Goal: Transaction & Acquisition: Purchase product/service

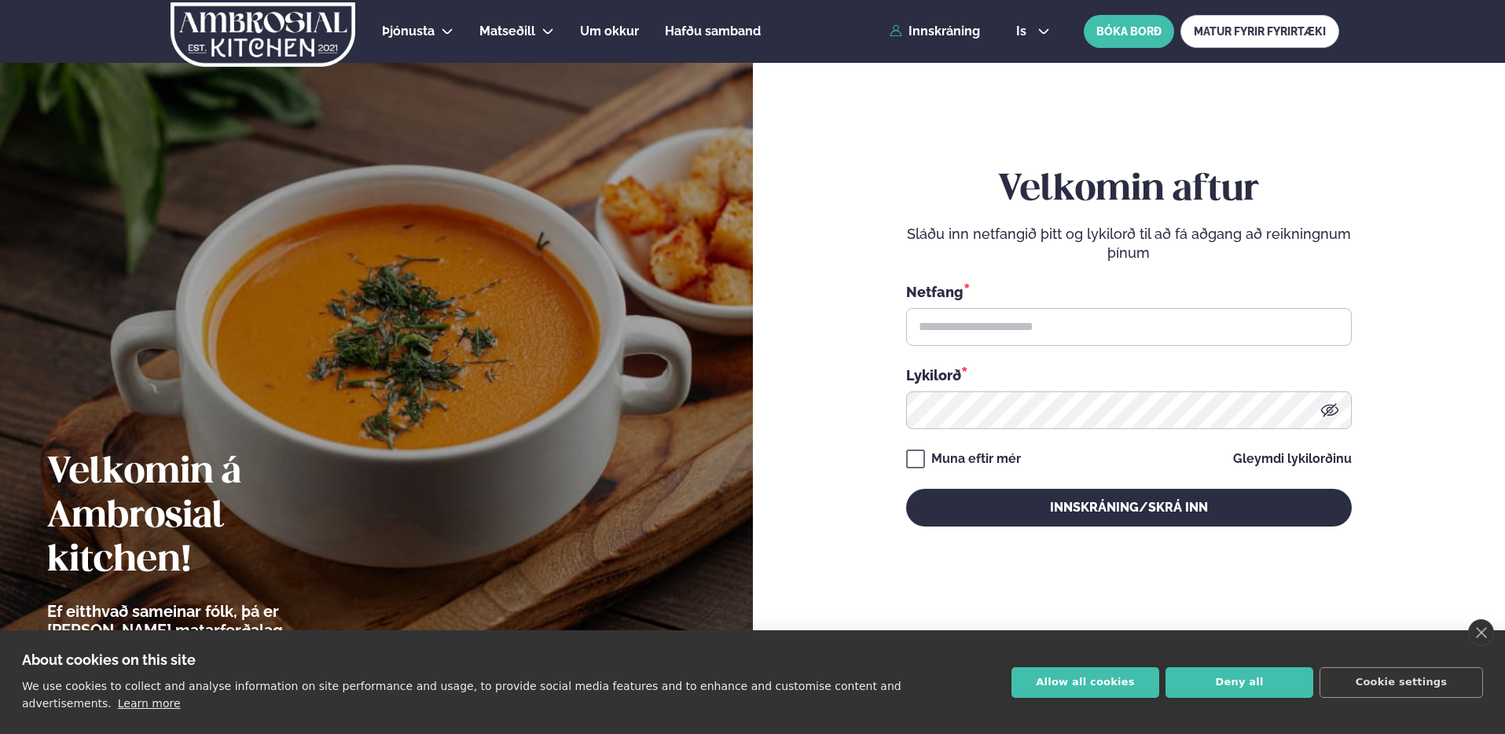
click at [994, 322] on input "text" at bounding box center [1129, 327] width 446 height 38
click at [1037, 328] on input "text" at bounding box center [1129, 327] width 446 height 38
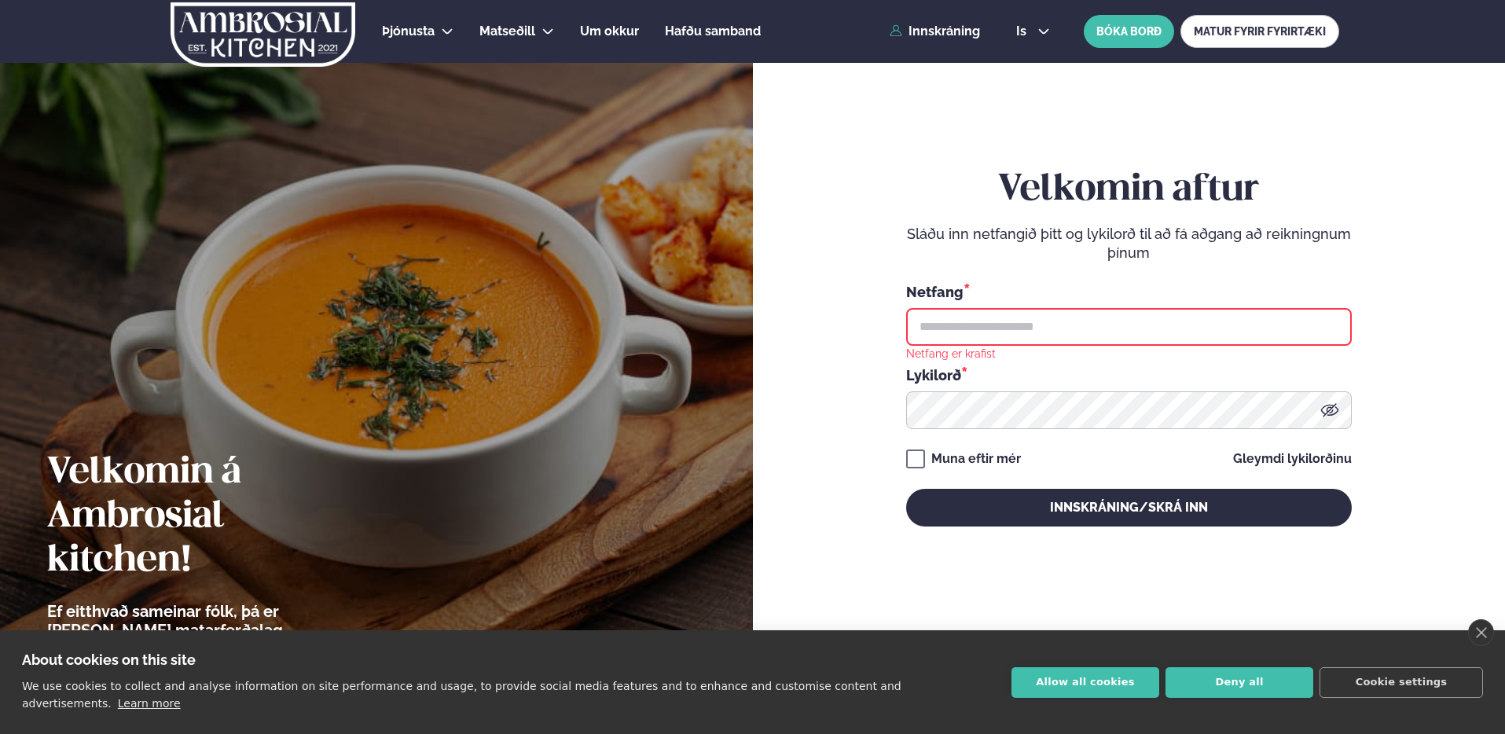
click at [1158, 321] on input "text" at bounding box center [1129, 327] width 446 height 38
type input "**********"
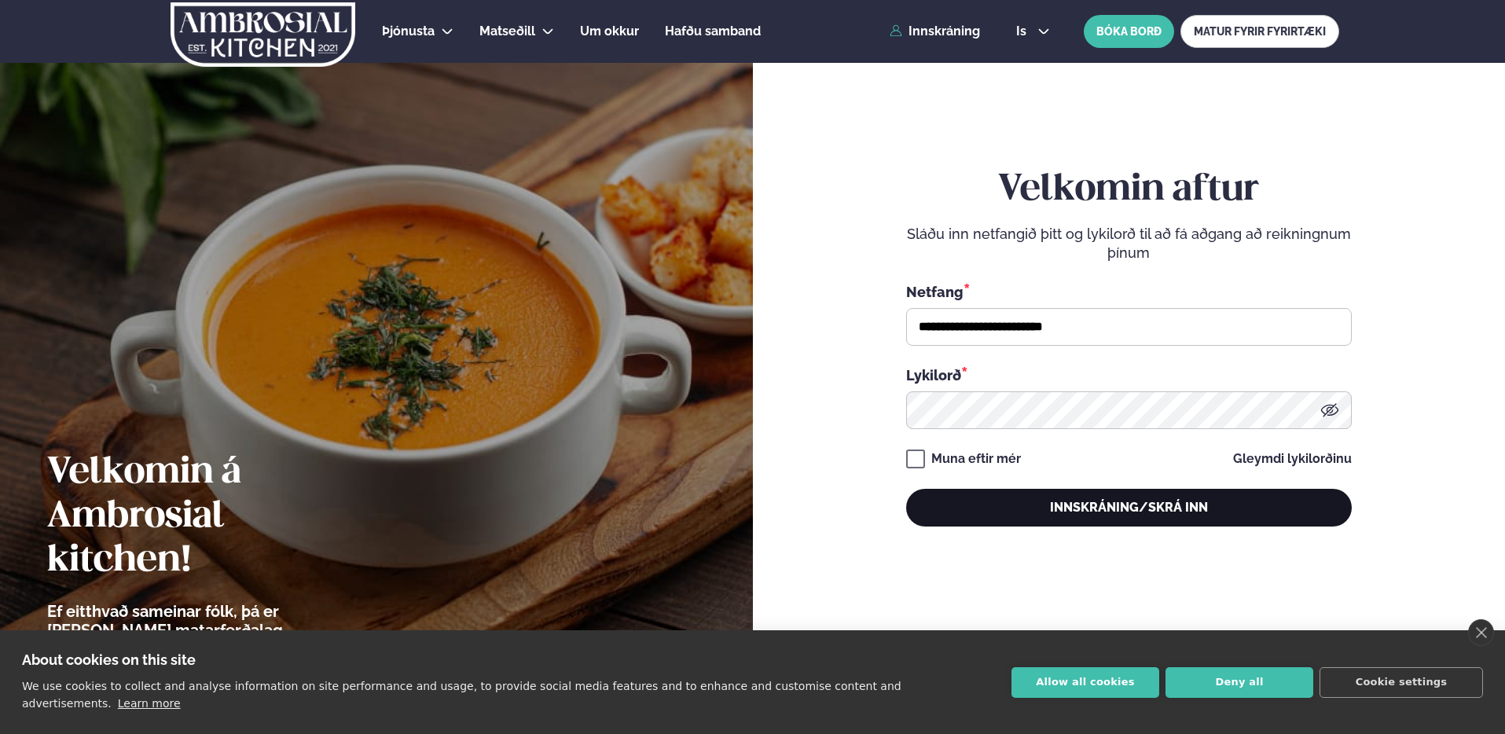
click at [1129, 506] on button "Innskráning/Skrá inn" at bounding box center [1129, 508] width 446 height 38
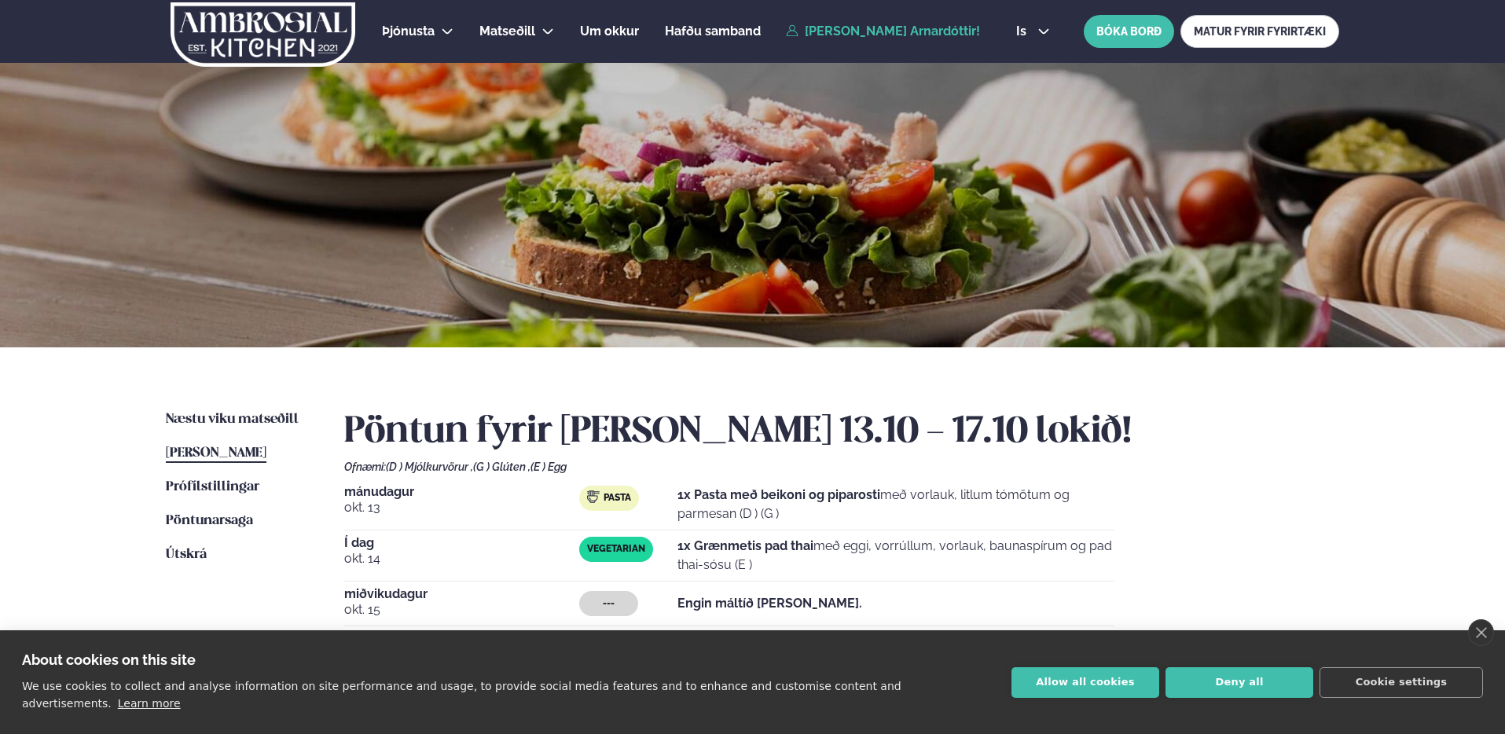
drag, startPoint x: 677, startPoint y: 547, endPoint x: 819, endPoint y: 549, distance: 141.5
click at [819, 549] on p "1x Grænmetis pad thai með eggi, vorrúllum, vorlauk, baunaspírum og pad thai-sós…" at bounding box center [895, 556] width 437 height 38
drag, startPoint x: 714, startPoint y: 549, endPoint x: 677, endPoint y: 548, distance: 37.0
click at [677, 548] on div "Vegetarian 1x Grænmetis pad thai með eggi, vorrúllum, vorlauk, baunaspírum og p…" at bounding box center [846, 556] width 535 height 38
click at [677, 547] on div "Vegetarian" at bounding box center [628, 556] width 98 height 38
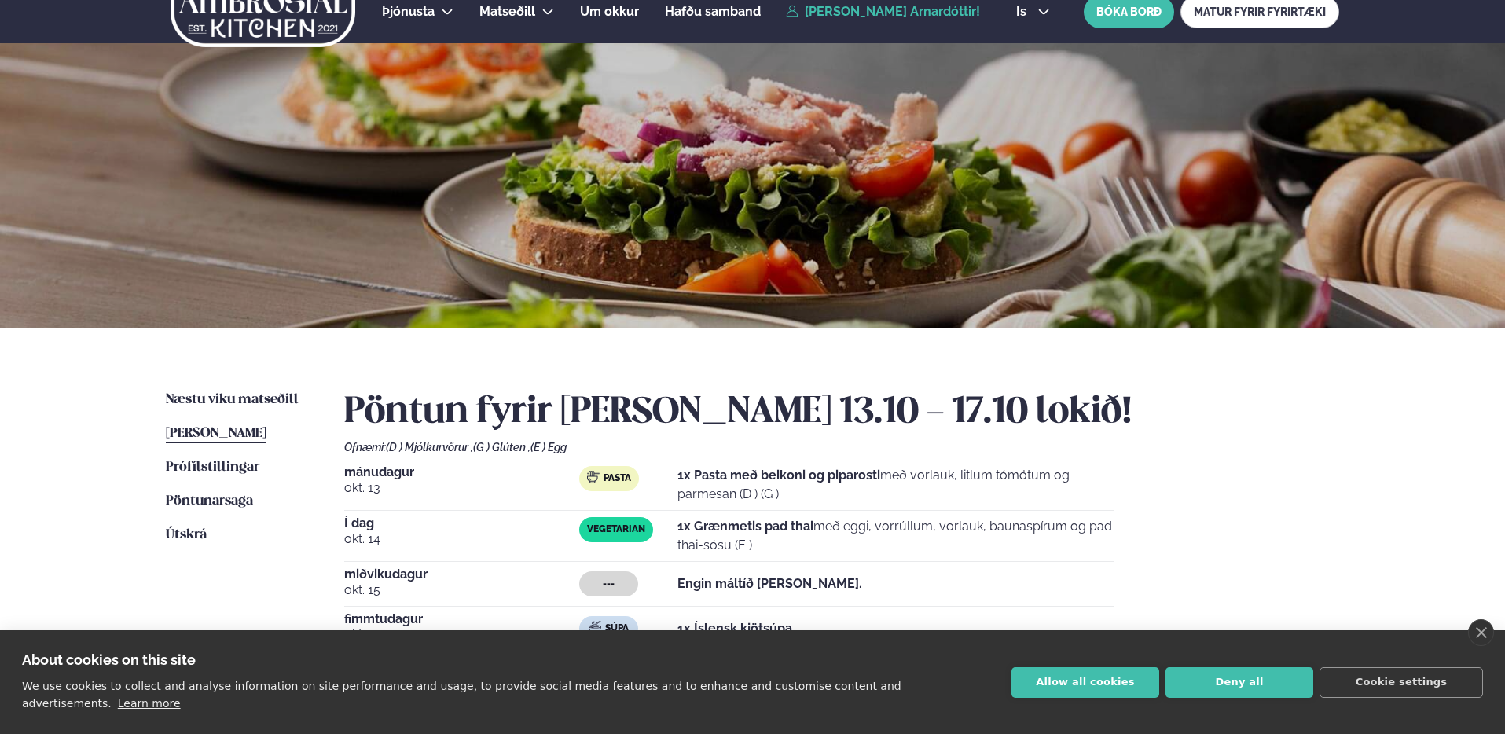
scroll to position [40, 0]
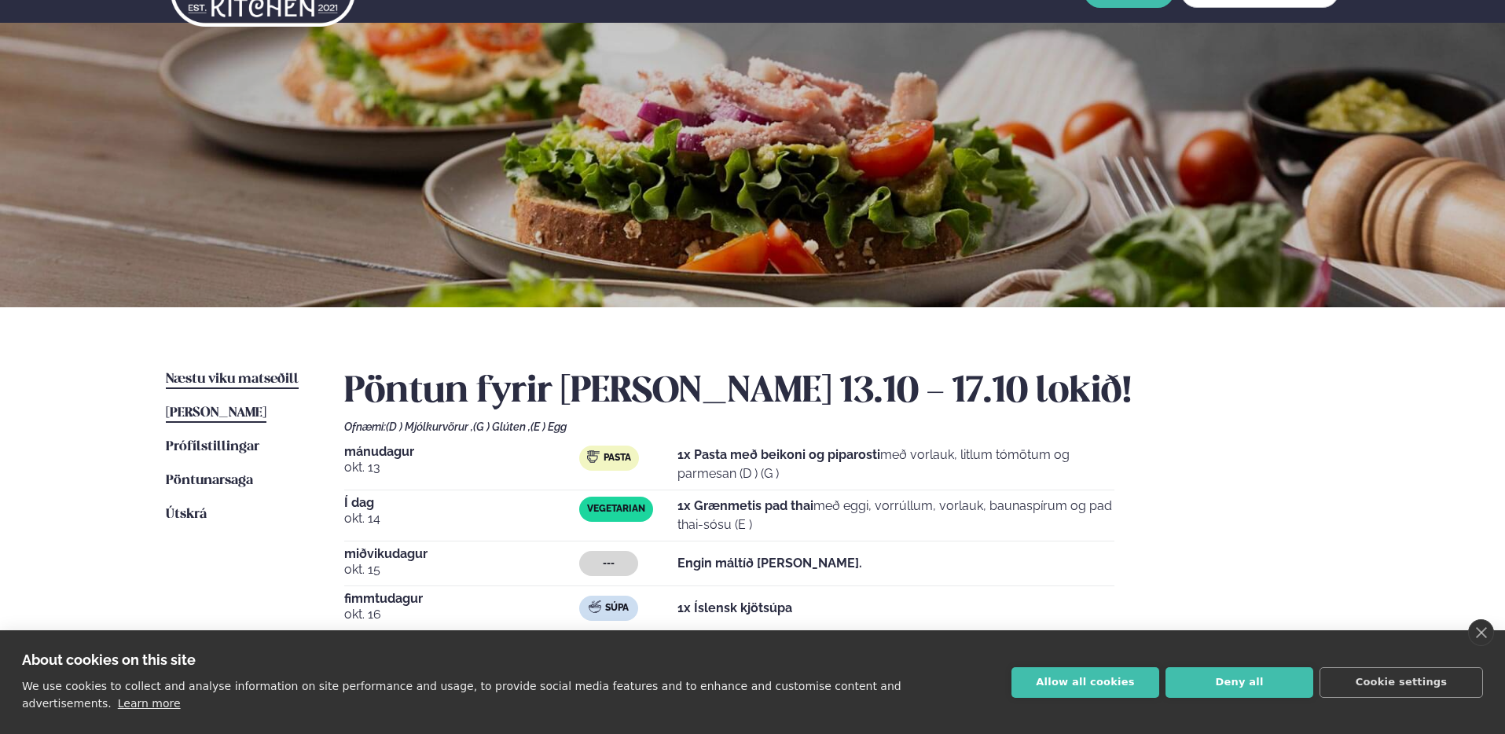
click at [231, 384] on span "Næstu viku matseðill" at bounding box center [232, 379] width 133 height 13
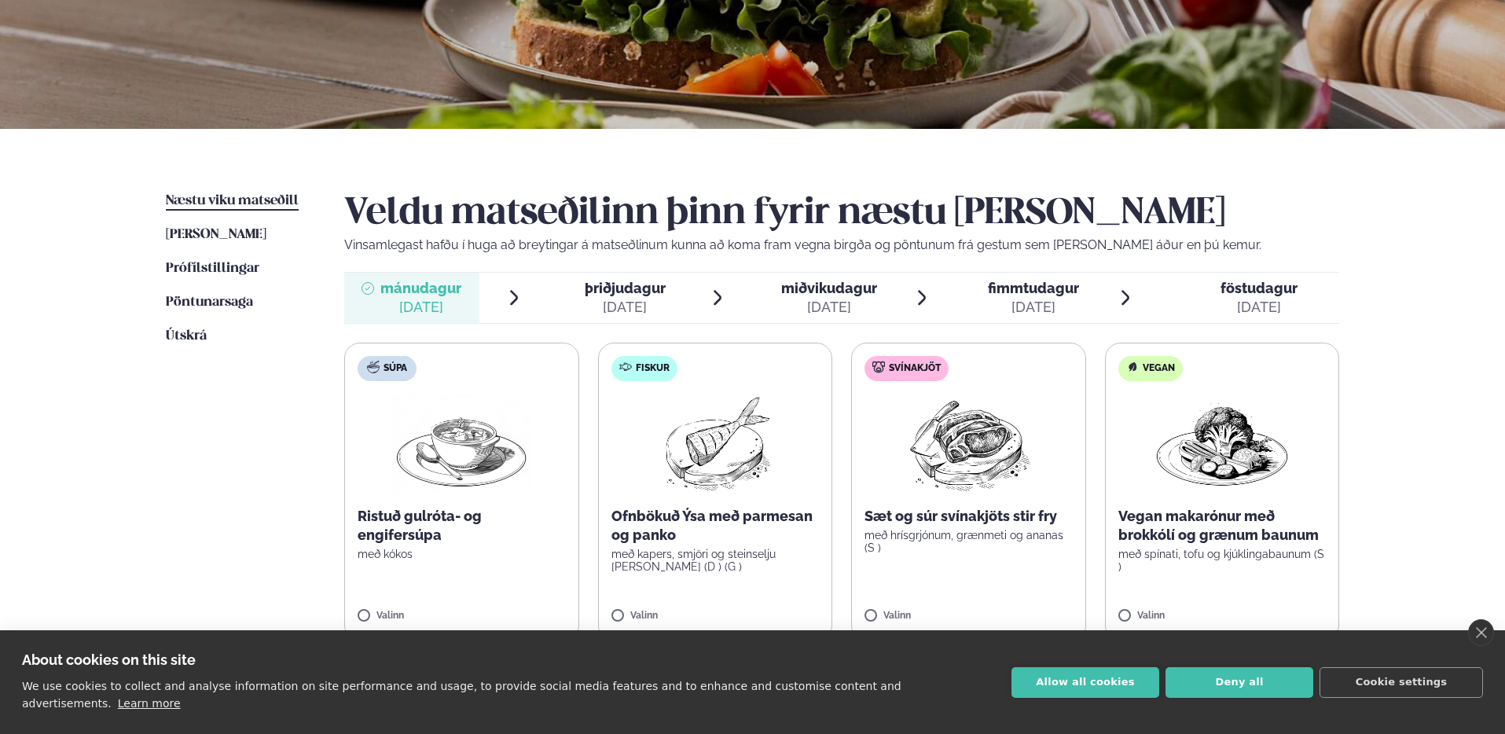
scroll to position [229, 0]
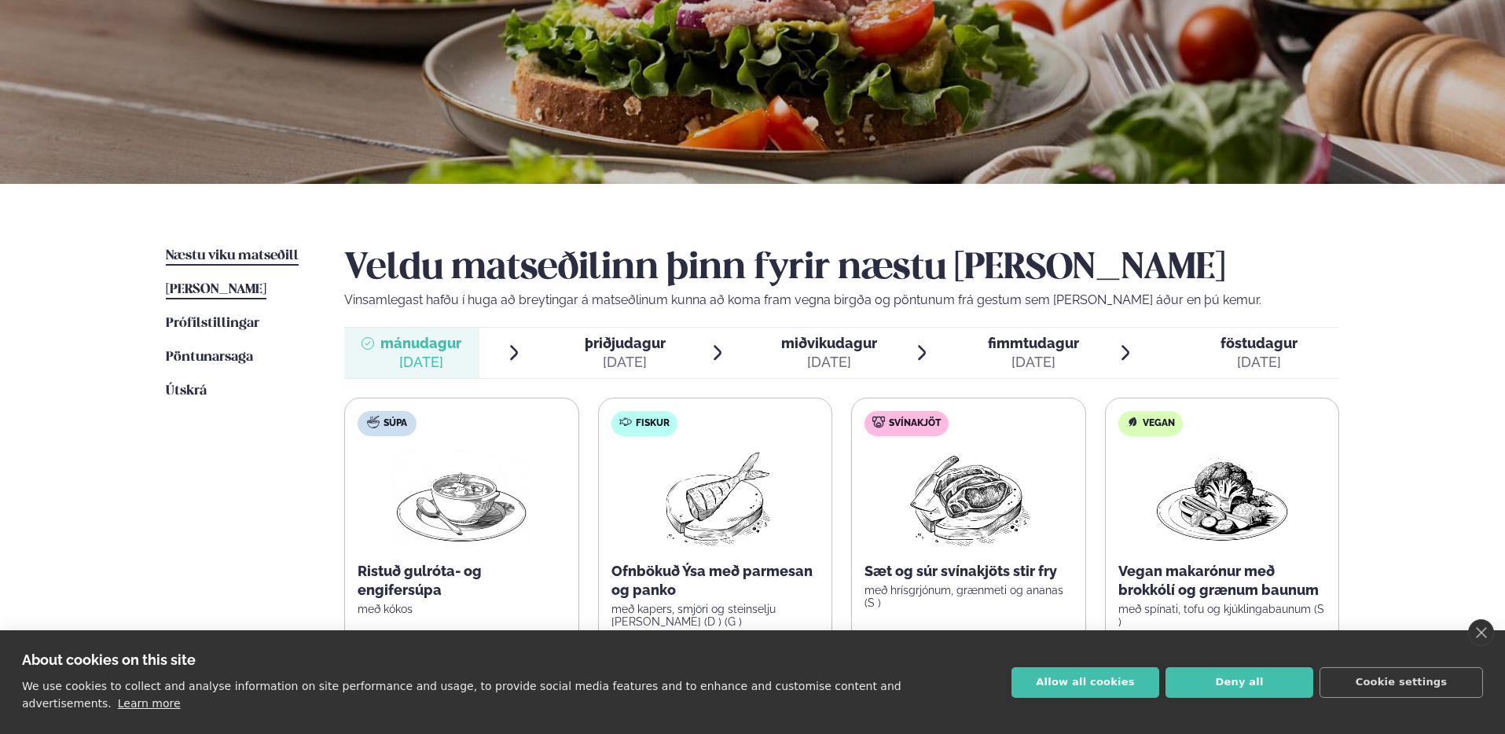
click at [247, 292] on span "[PERSON_NAME]" at bounding box center [216, 289] width 101 height 13
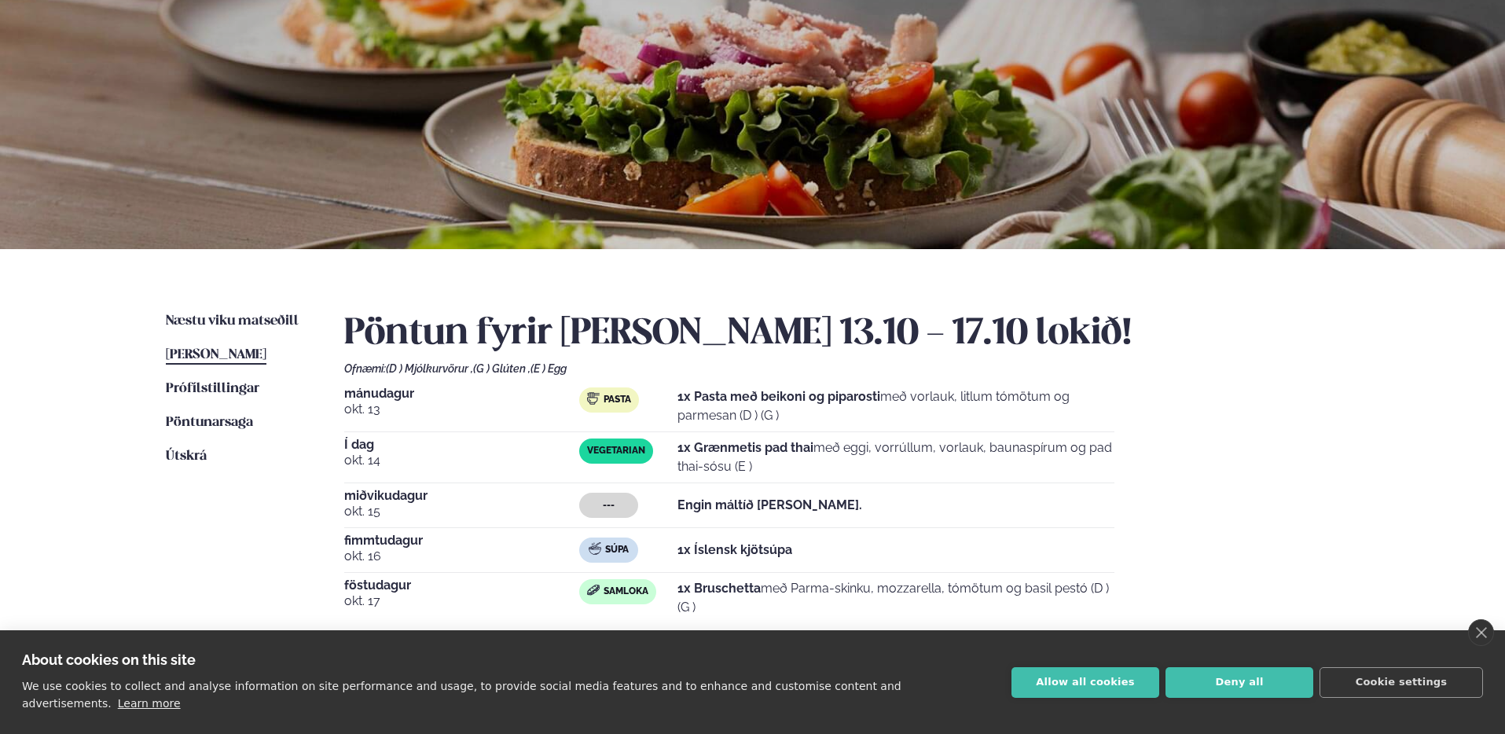
scroll to position [248, 0]
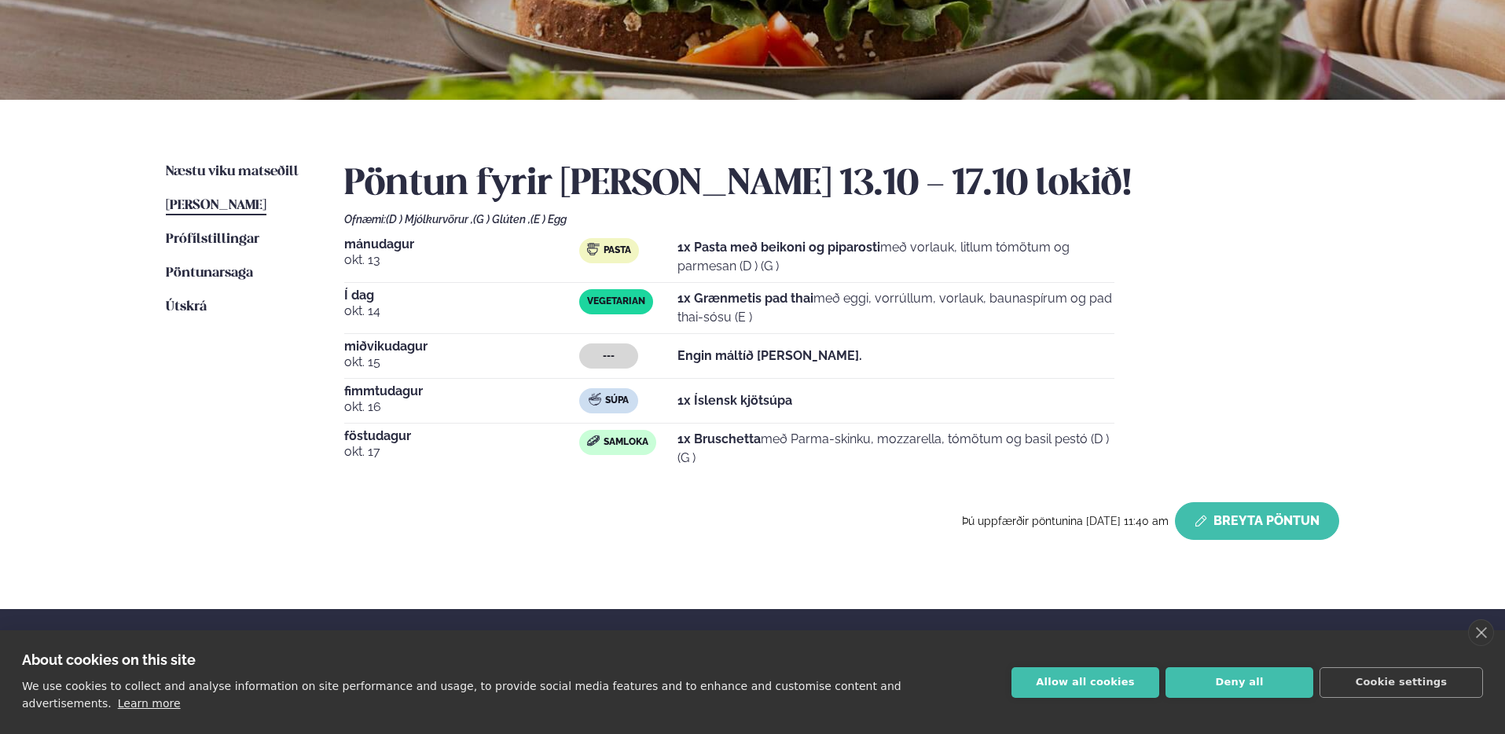
click at [1286, 526] on button "Breyta Pöntun" at bounding box center [1257, 521] width 164 height 38
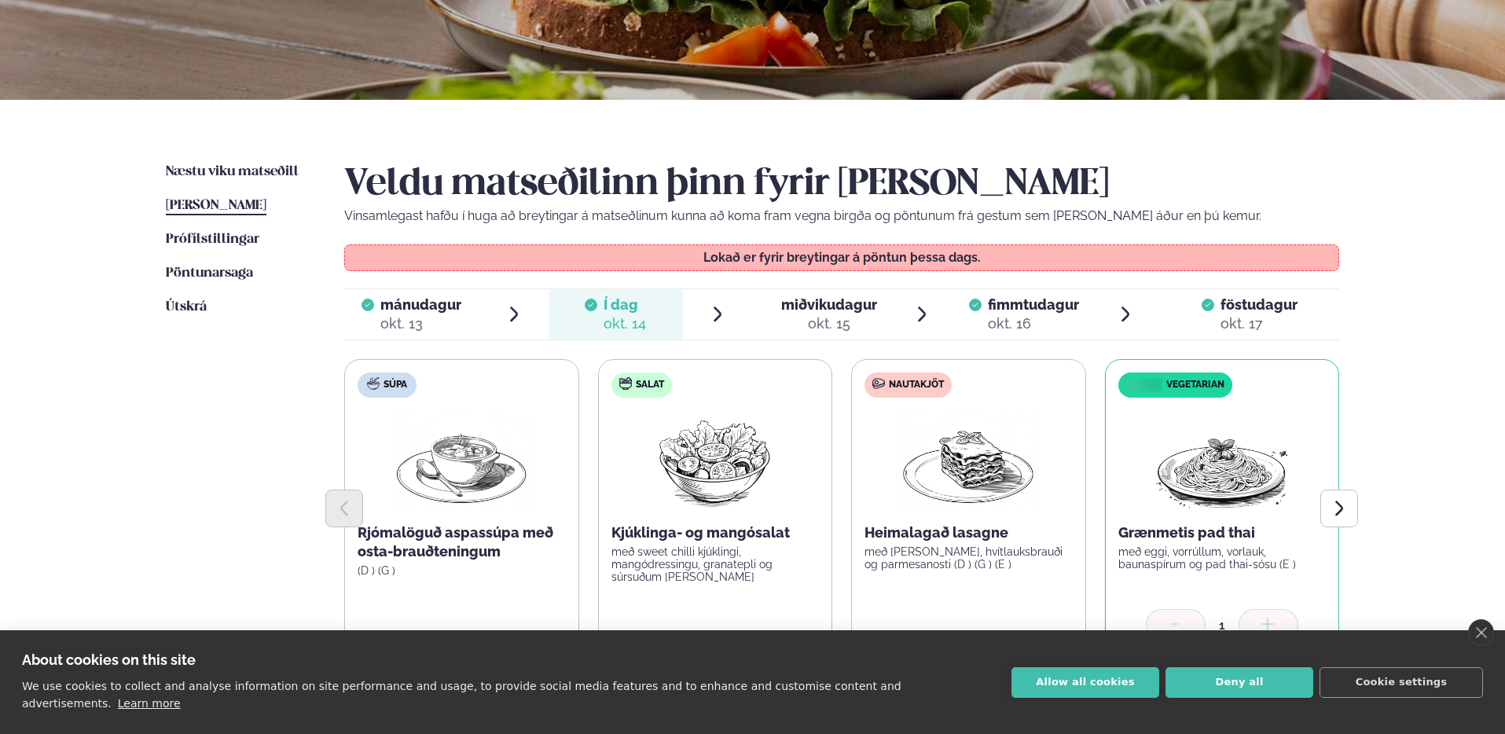
click at [806, 317] on div "okt. 15" at bounding box center [829, 323] width 96 height 19
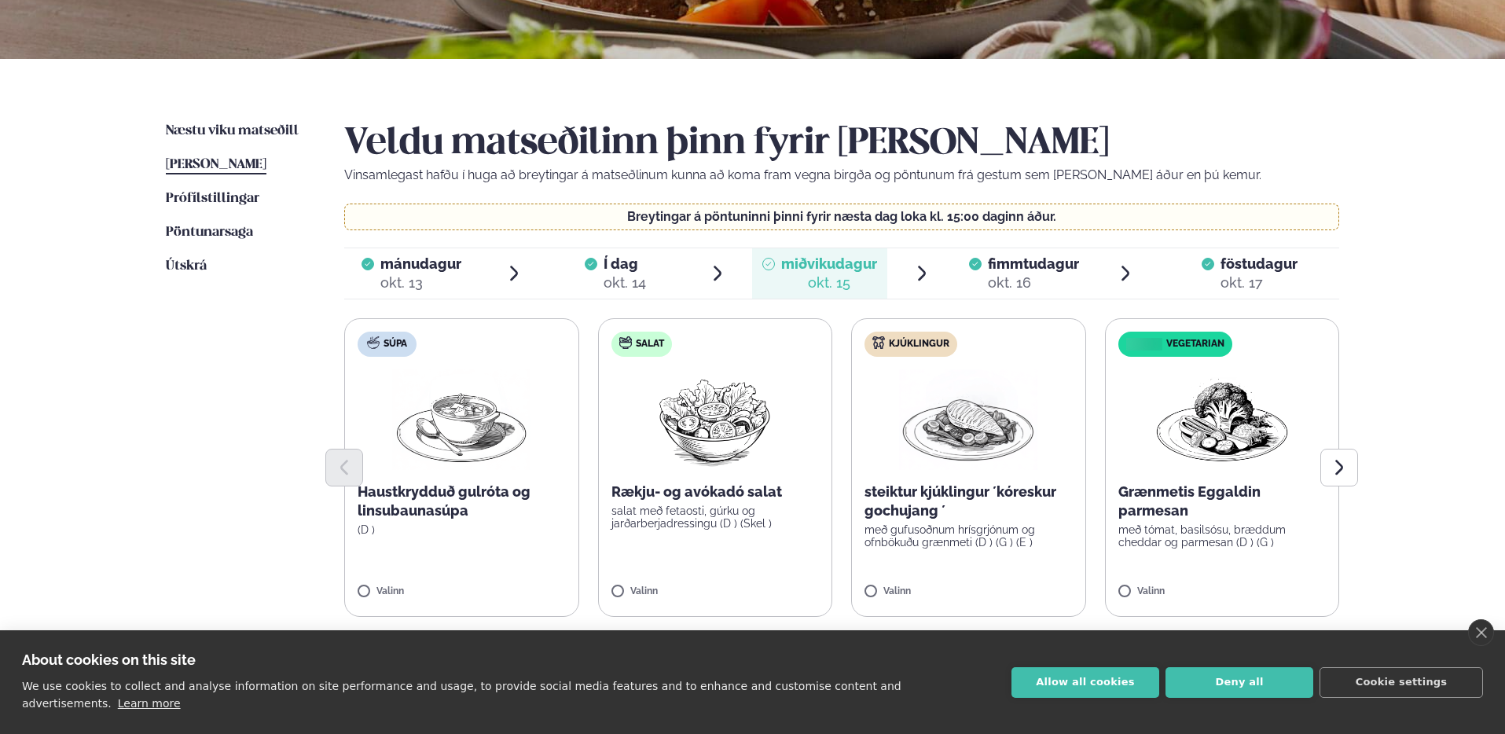
scroll to position [299, 0]
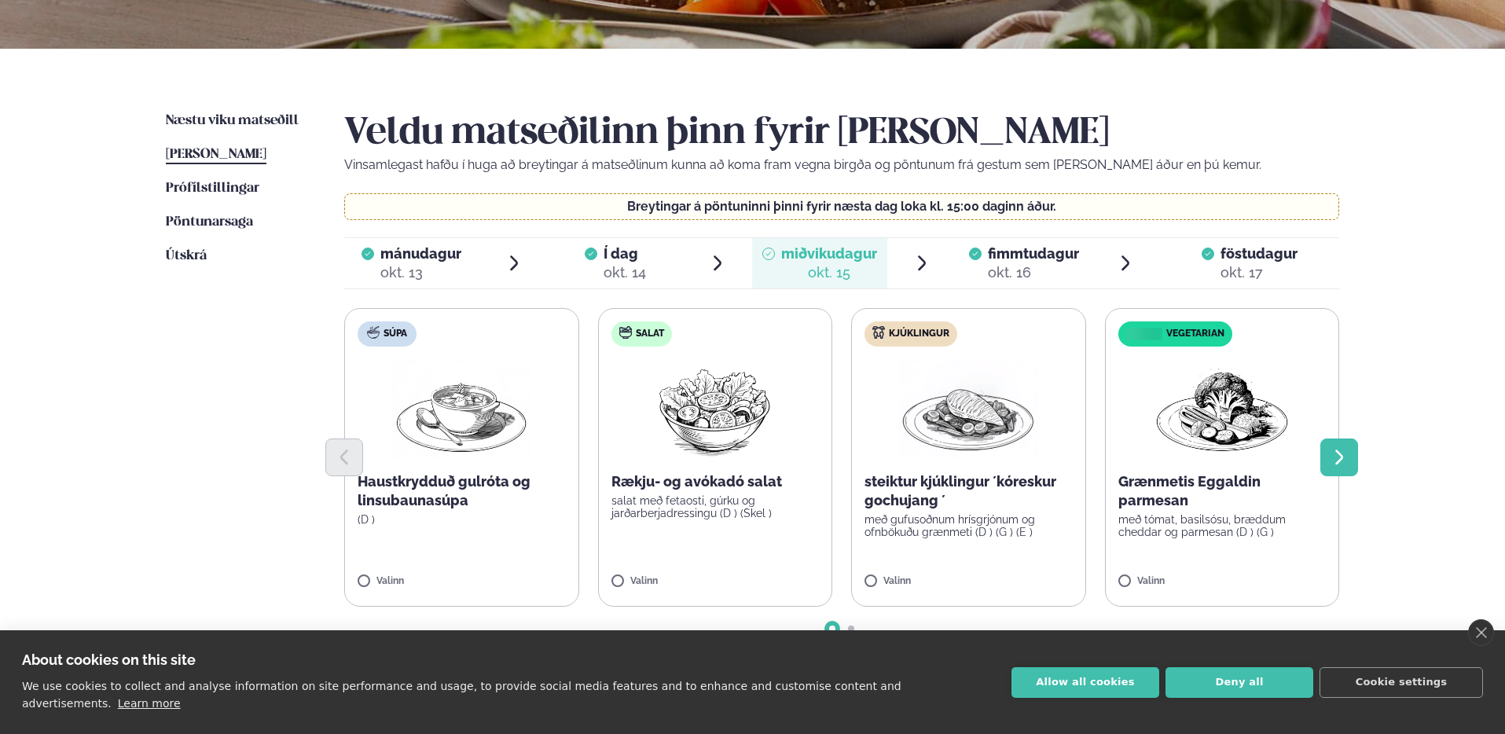
click at [1337, 469] on button "Next slide" at bounding box center [1339, 458] width 38 height 38
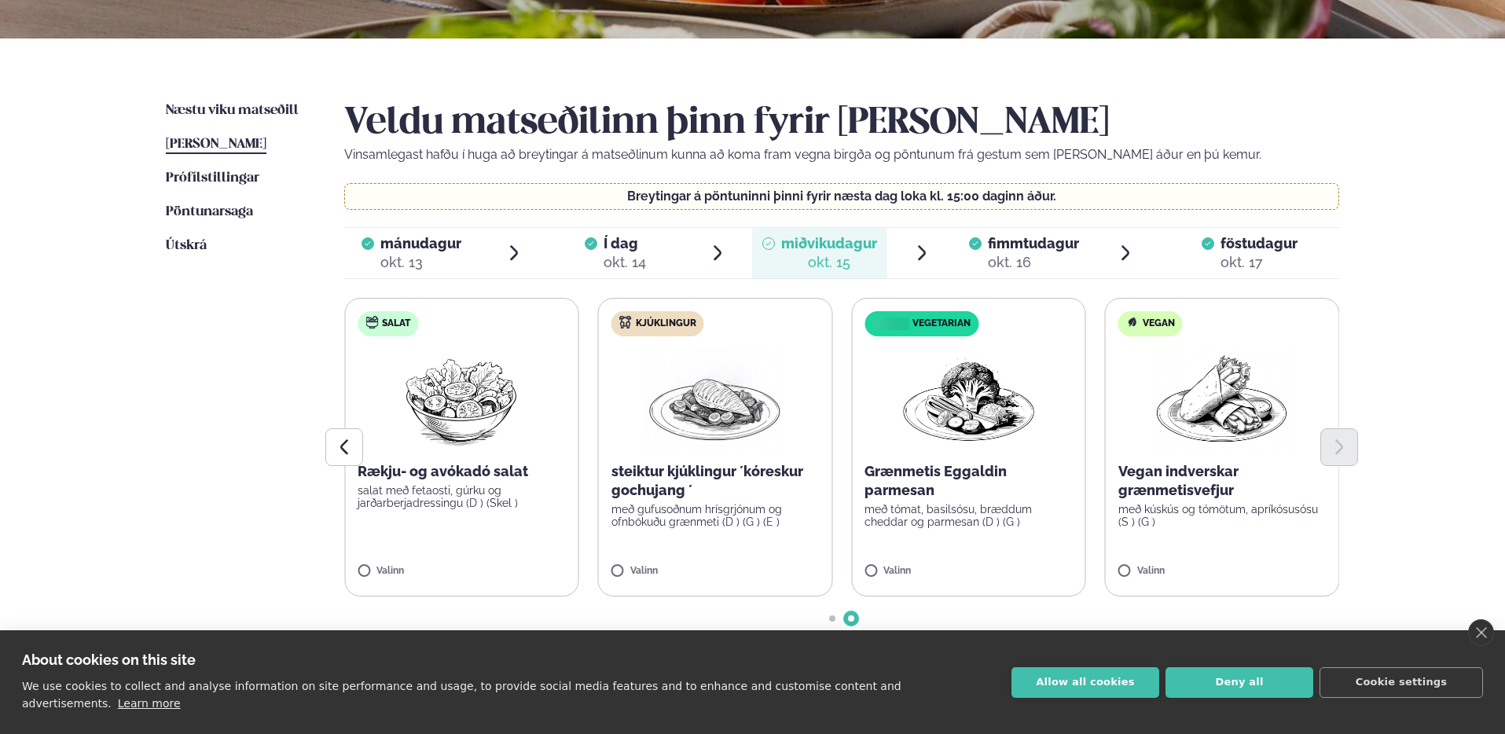
scroll to position [319, 0]
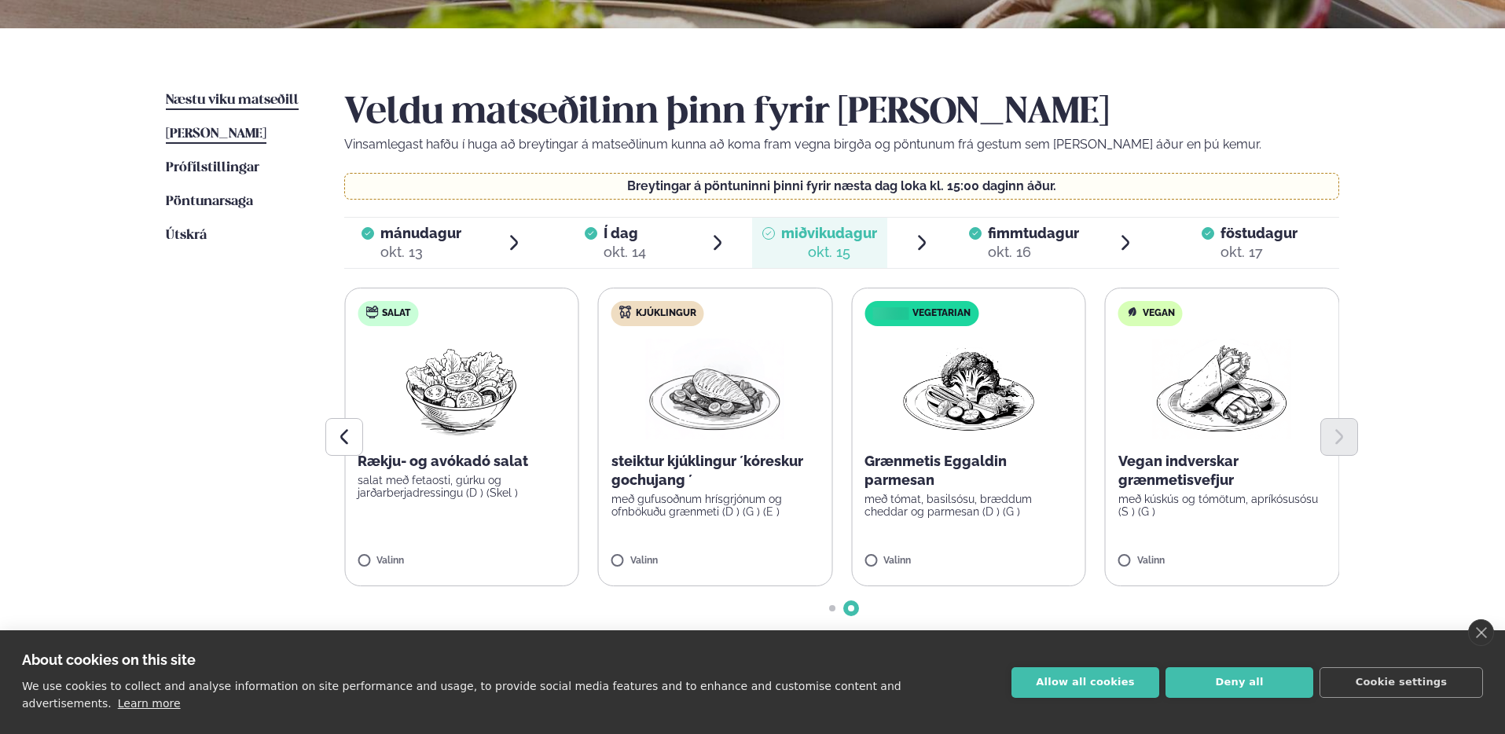
click at [250, 101] on span "Næstu viku matseðill" at bounding box center [232, 100] width 133 height 13
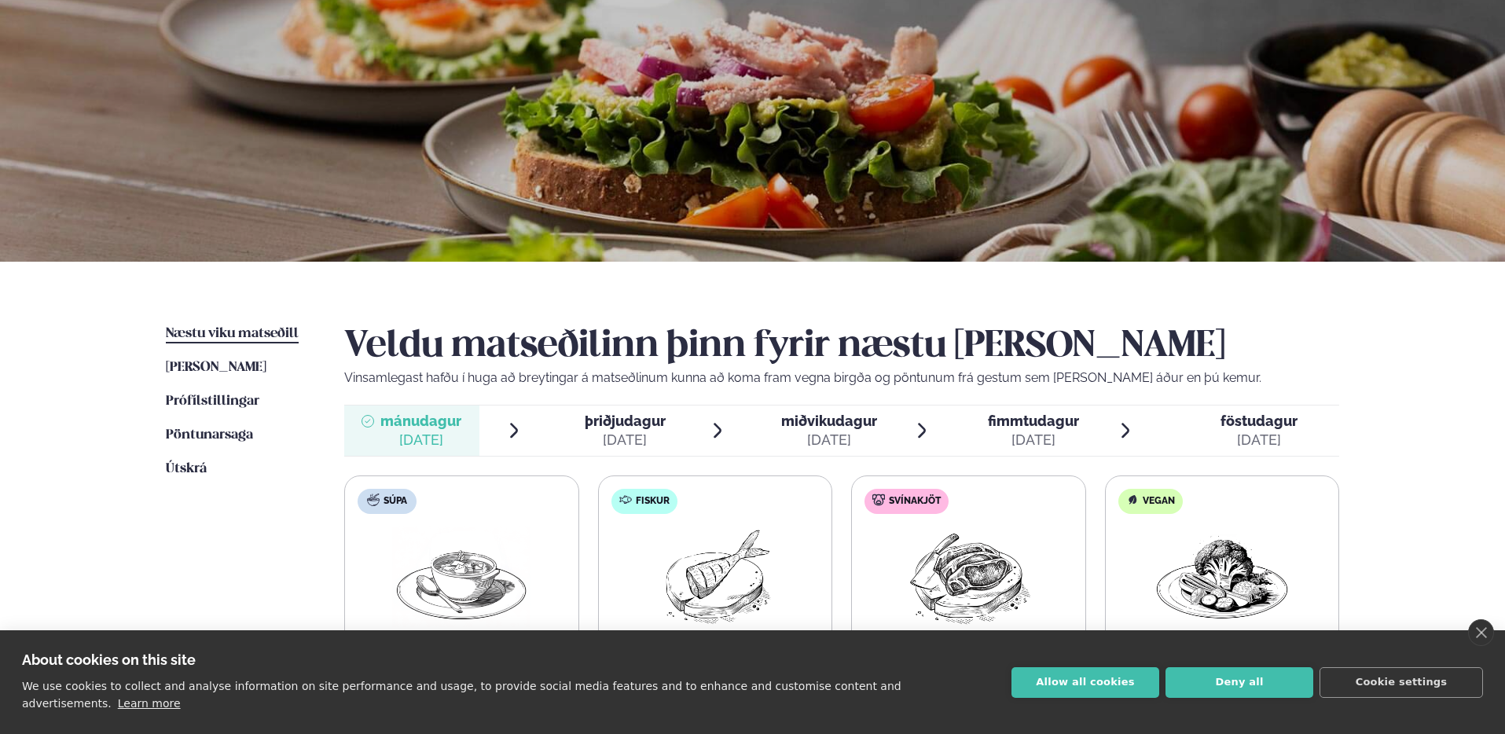
scroll to position [96, 0]
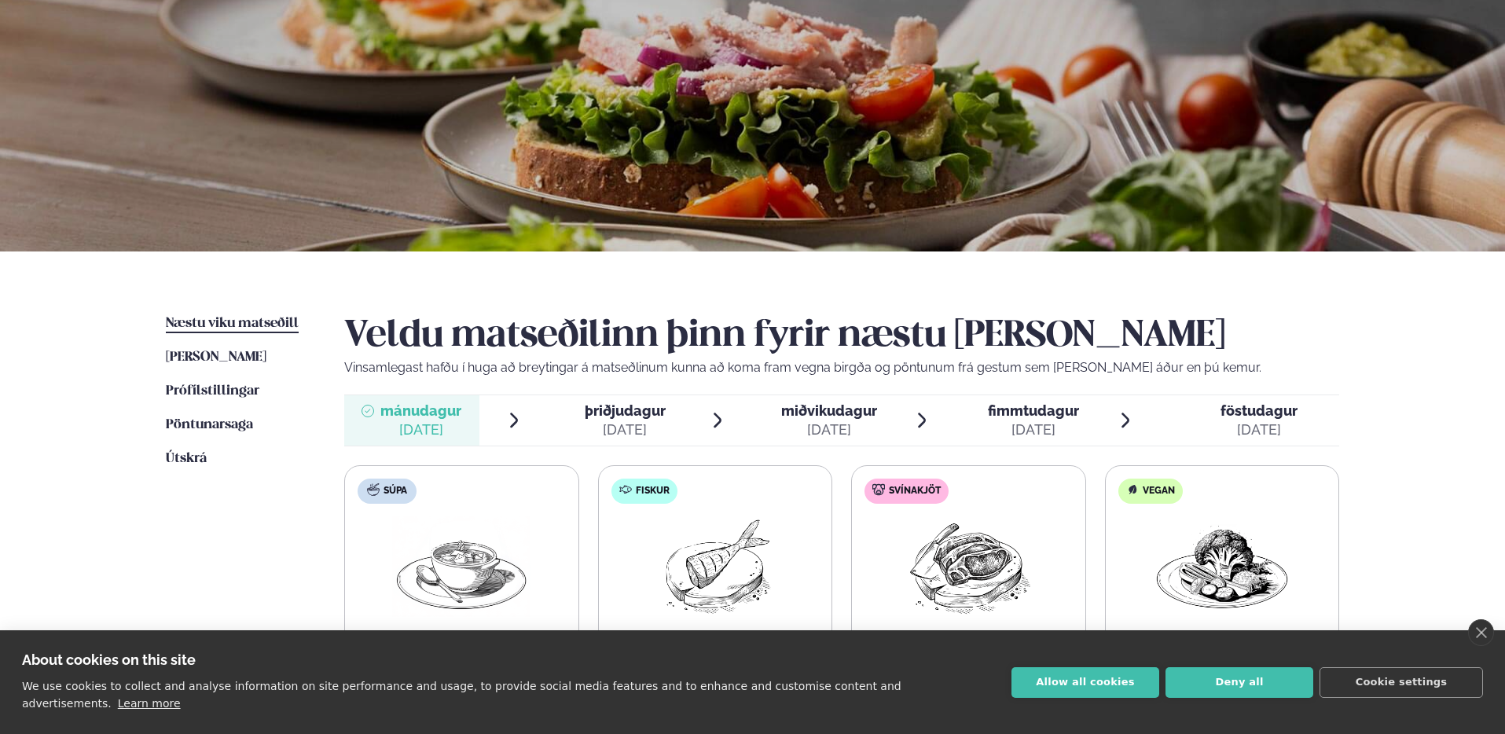
click at [1261, 414] on span "föstudagur" at bounding box center [1258, 410] width 77 height 17
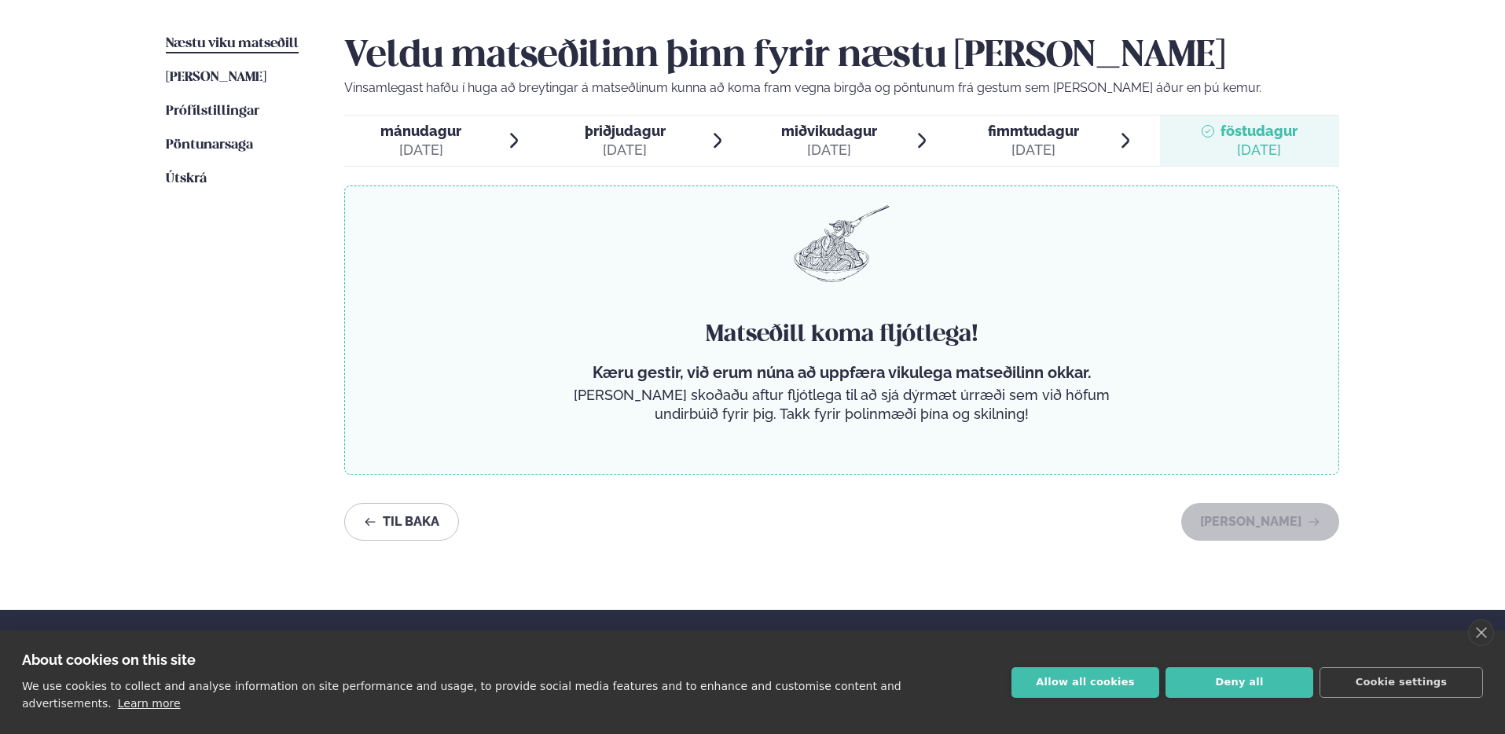
scroll to position [365, 0]
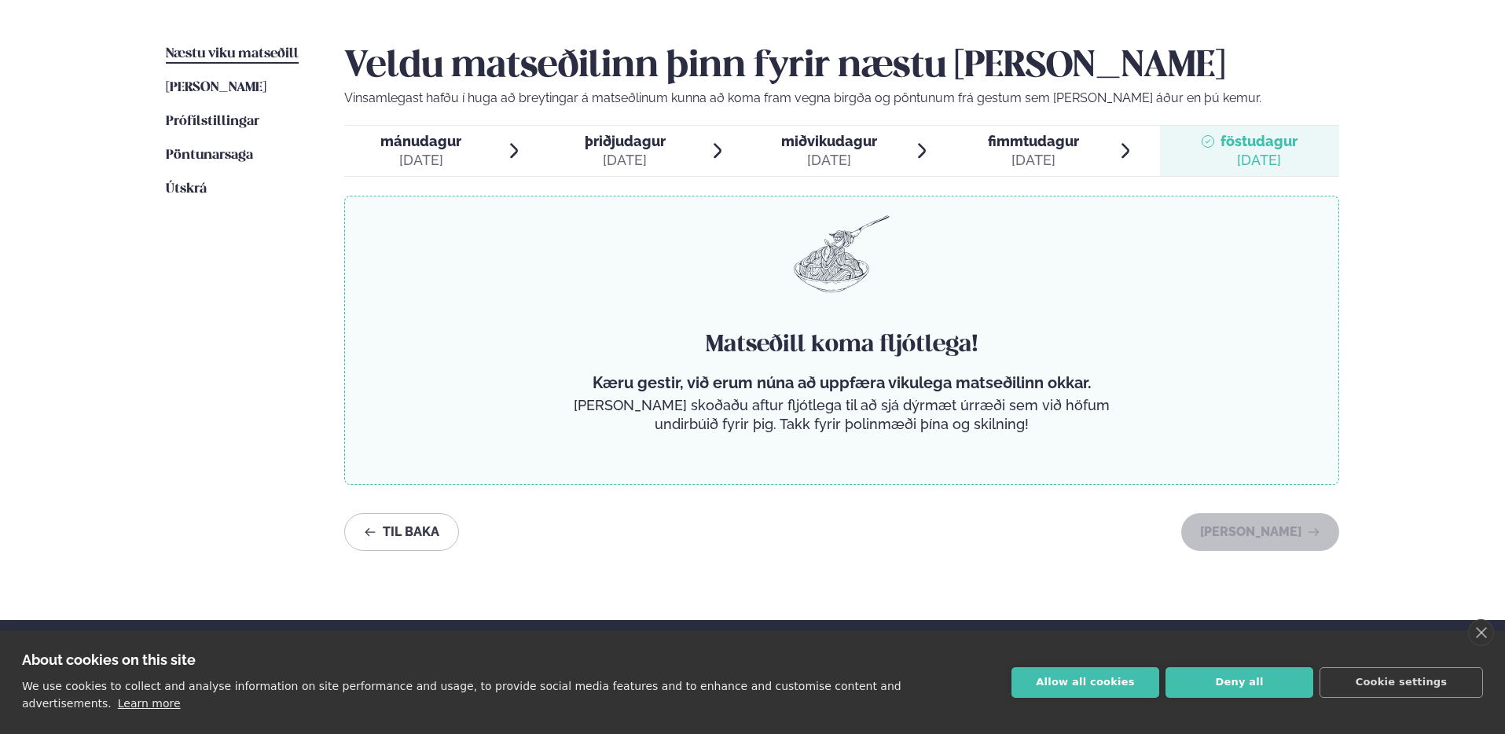
click at [1008, 145] on span "fimmtudagur" at bounding box center [1033, 141] width 91 height 17
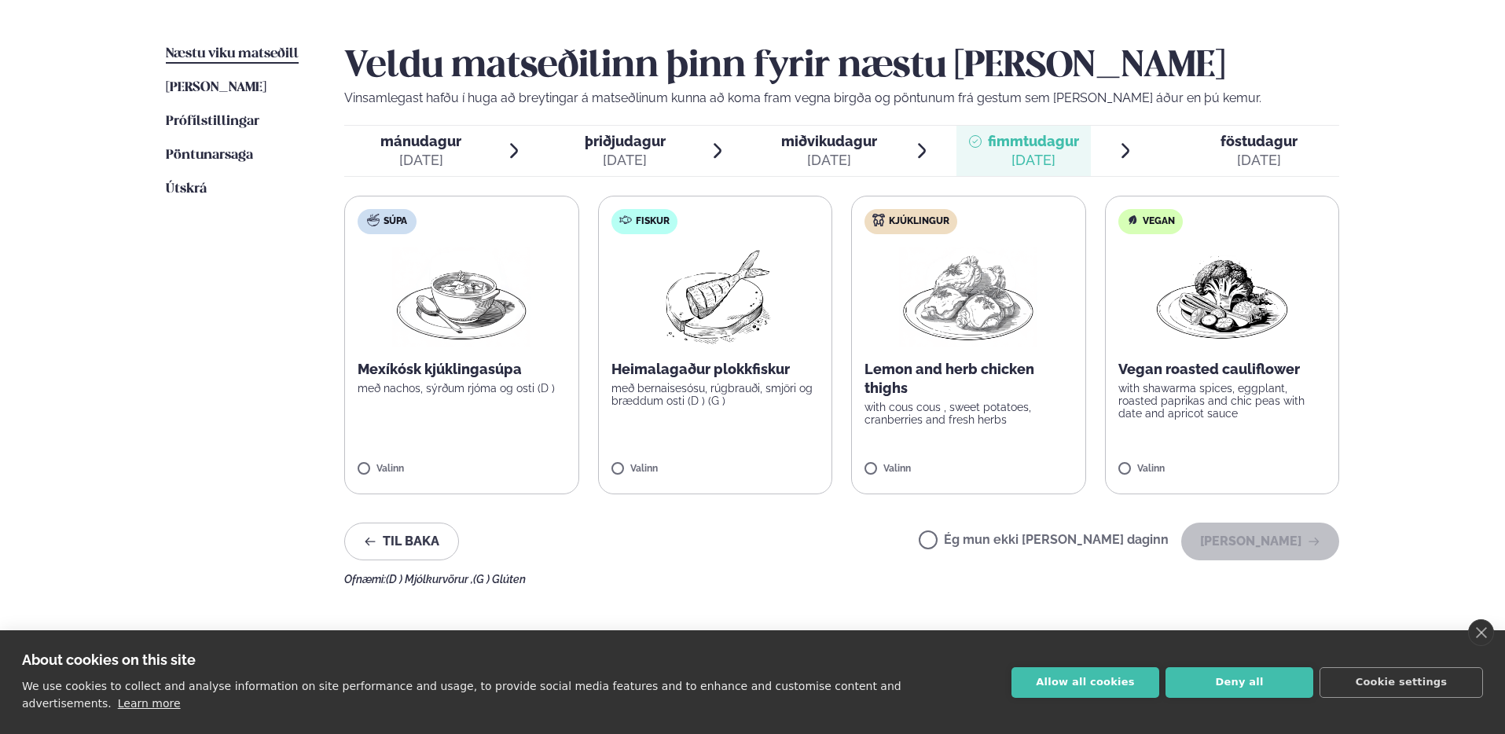
click at [1183, 150] on span "föstudagur fös. [DATE]" at bounding box center [1249, 151] width 179 height 50
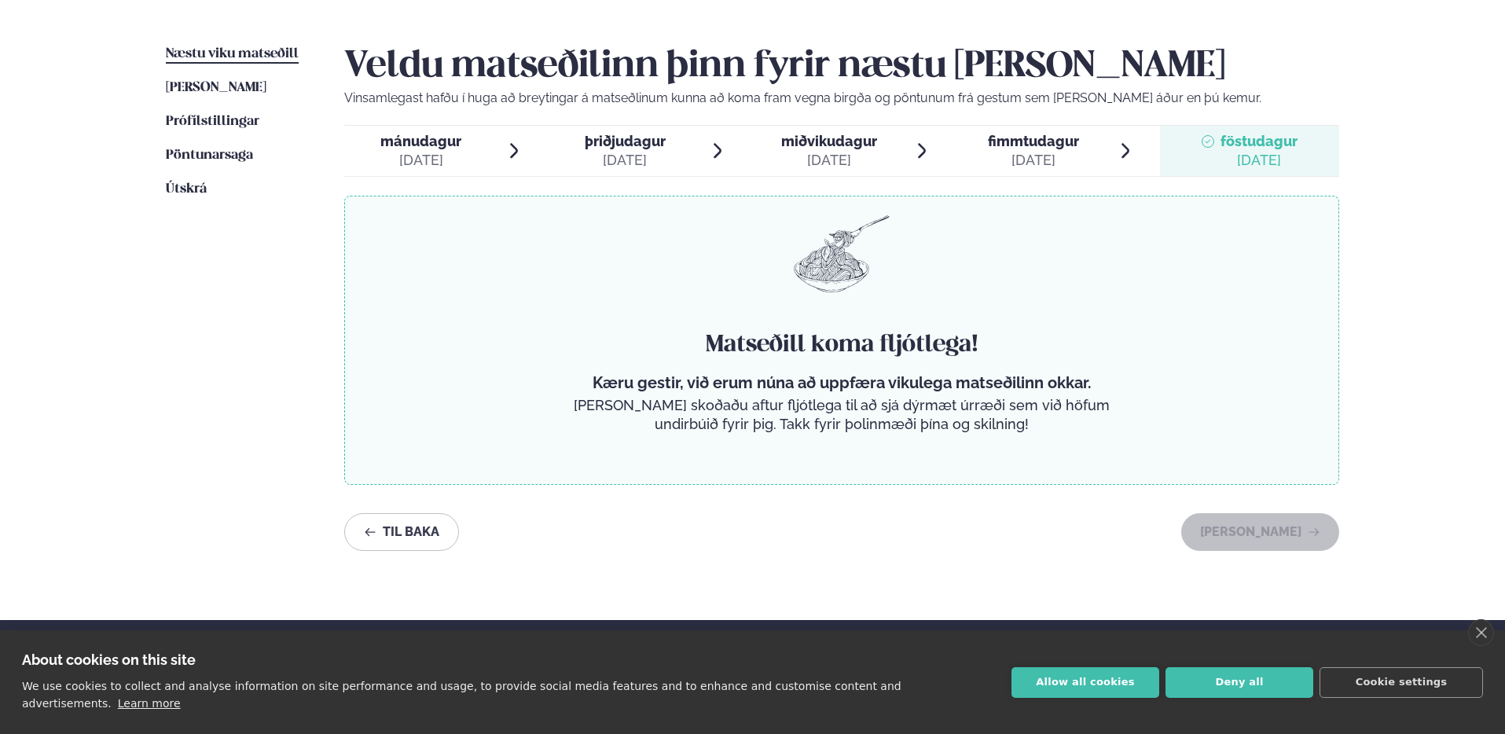
click at [1104, 143] on li "fimmtudagur fim. [DATE]" at bounding box center [1045, 151] width 179 height 50
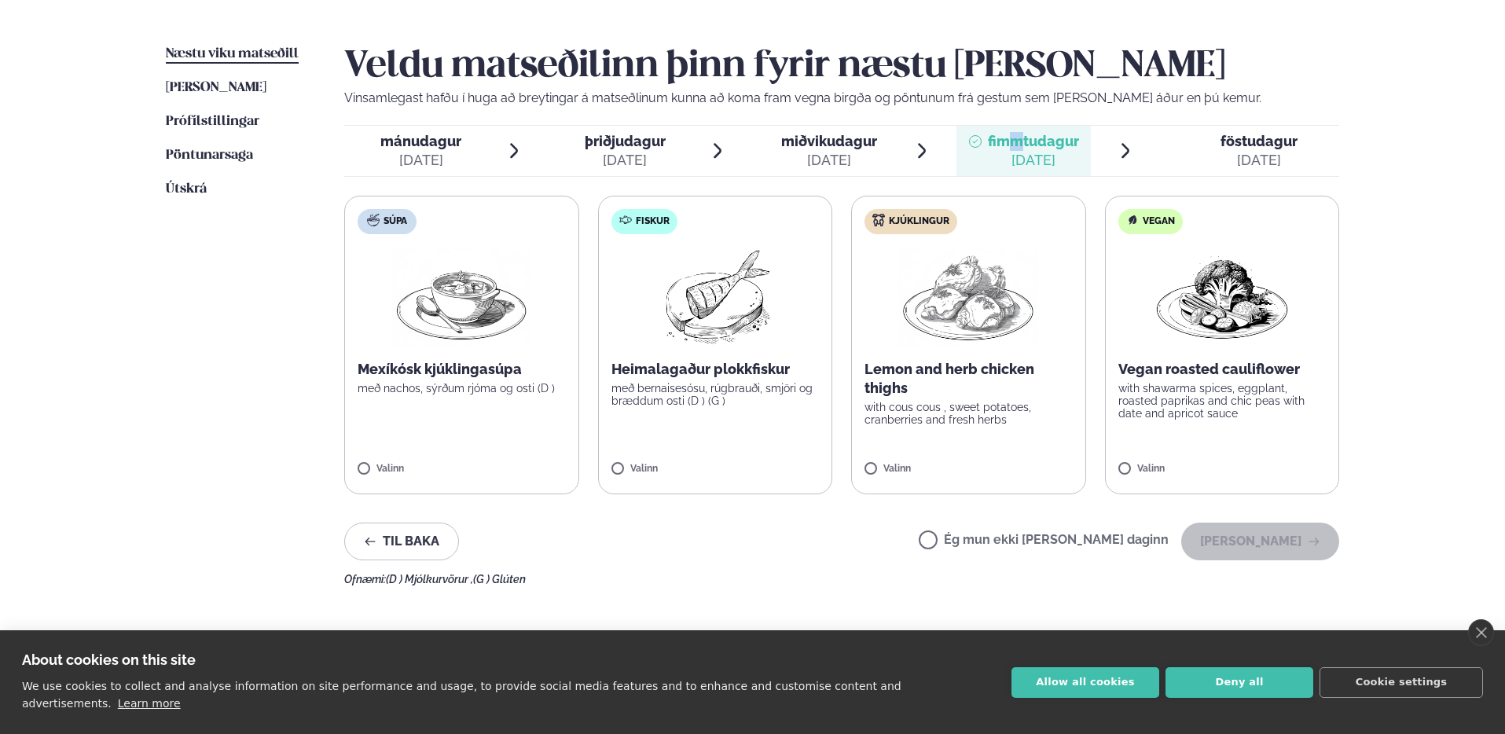
click at [1013, 143] on span "fimmtudagur" at bounding box center [1033, 141] width 91 height 17
drag, startPoint x: 864, startPoint y: 144, endPoint x: 763, endPoint y: 141, distance: 101.4
click at [853, 145] on span "miðvikudagur" at bounding box center [829, 141] width 96 height 17
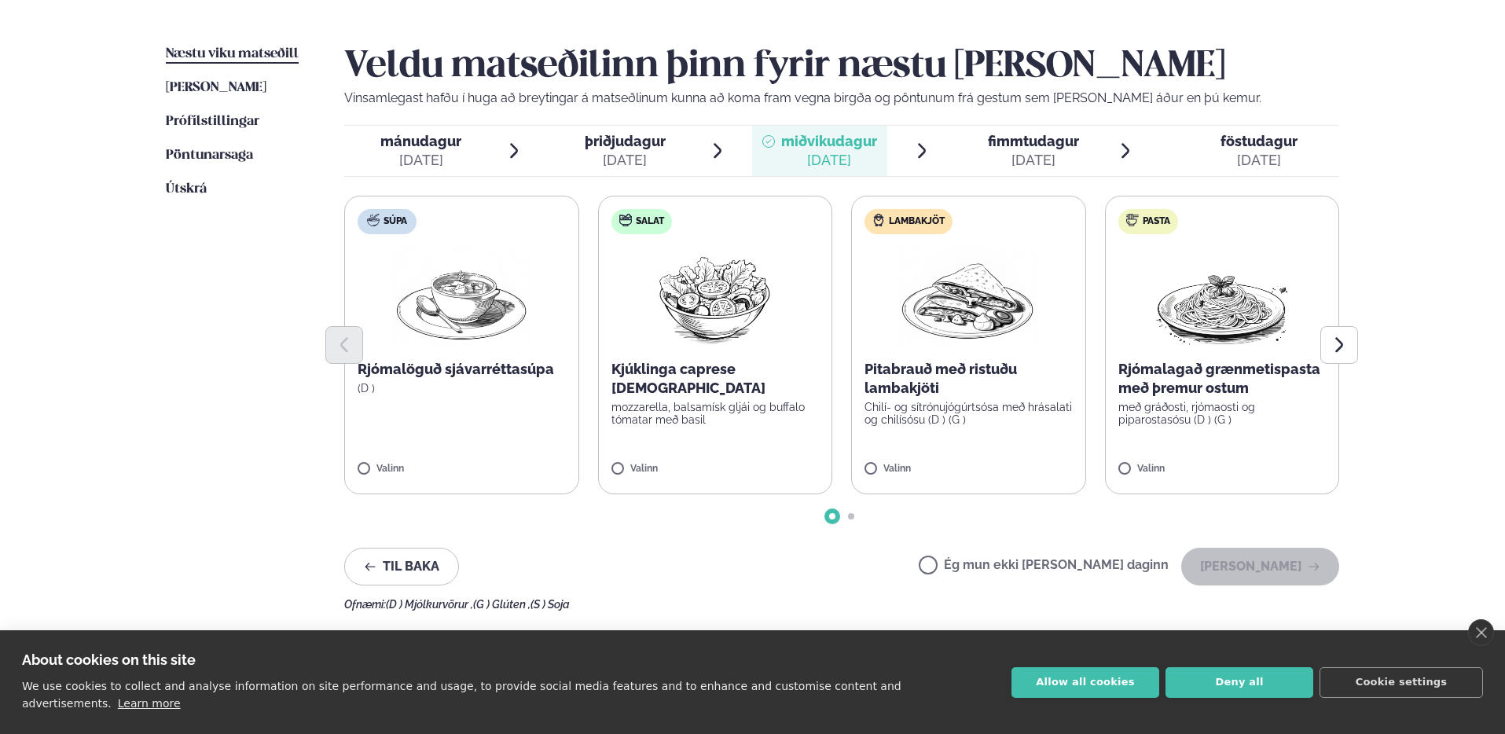
drag, startPoint x: 655, startPoint y: 142, endPoint x: 611, endPoint y: 145, distance: 43.3
click at [641, 145] on span "þriðjudagur" at bounding box center [625, 141] width 81 height 17
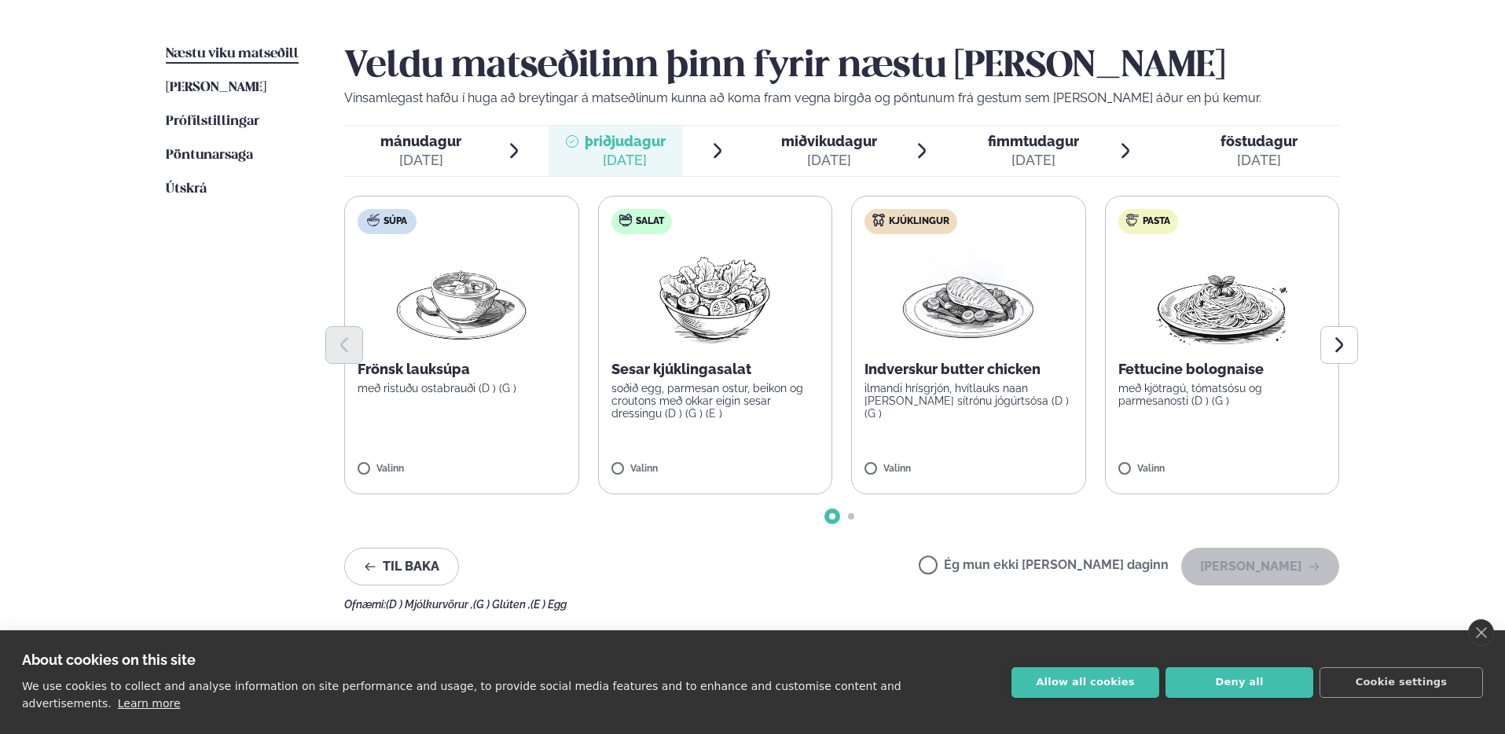
click at [461, 151] on span "mánudagur mán. [DATE]" at bounding box center [411, 151] width 135 height 50
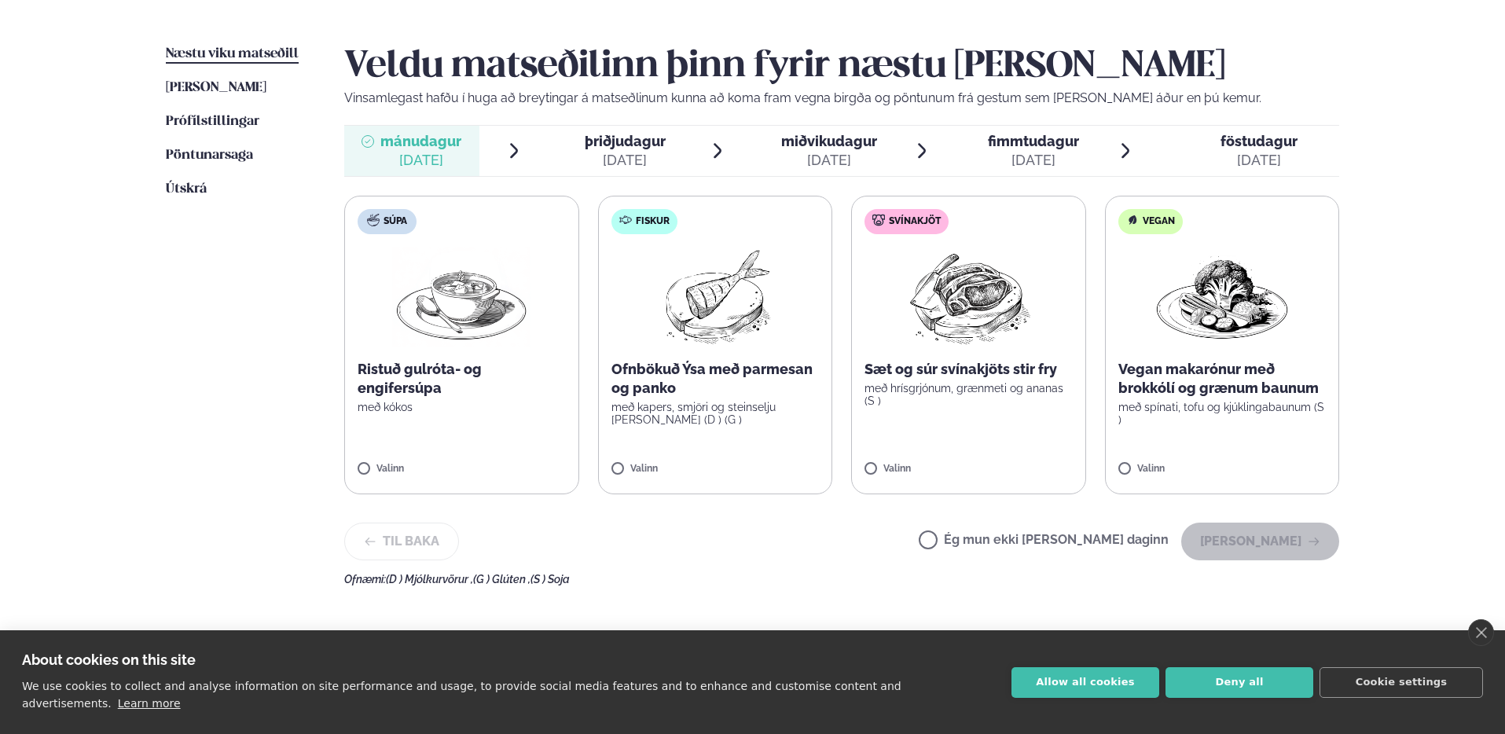
scroll to position [375, 0]
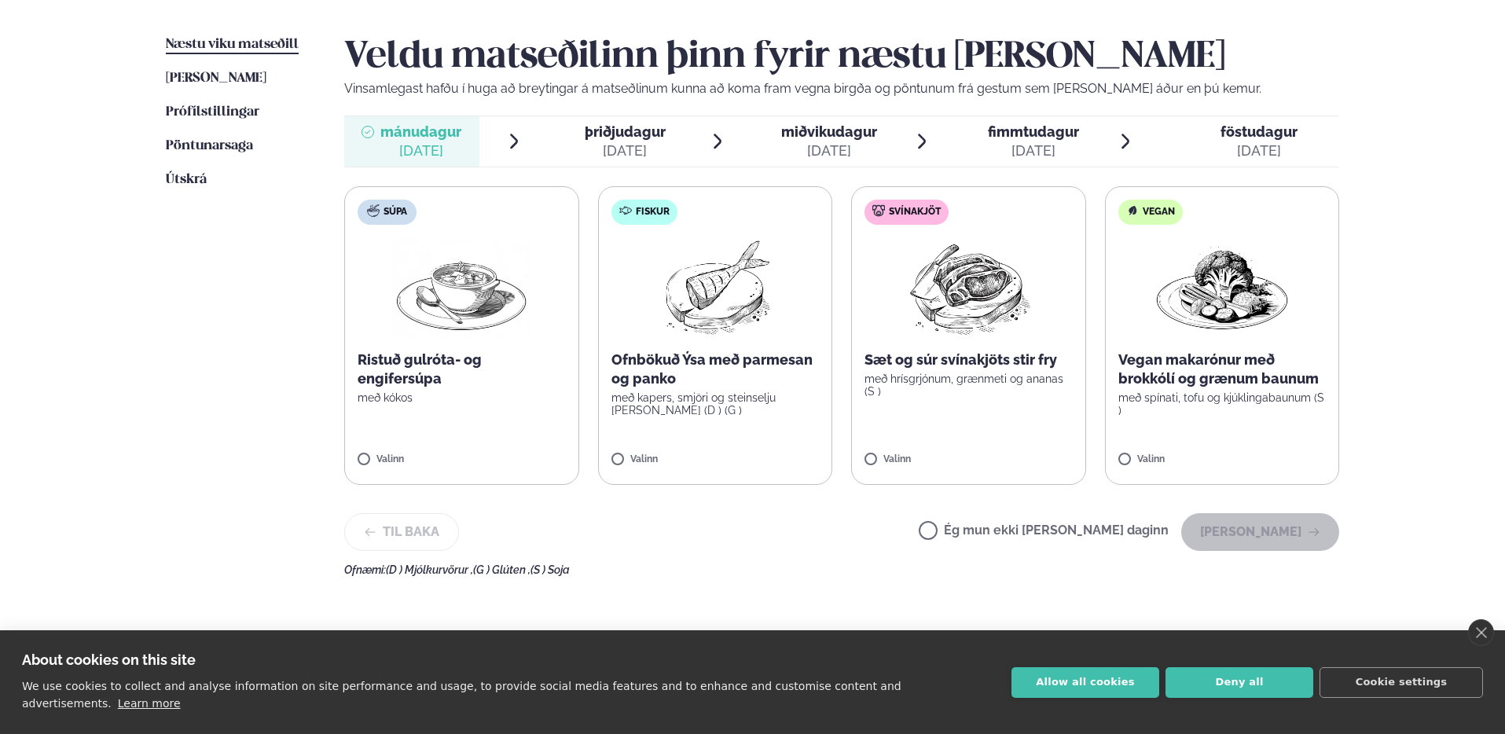
click at [611, 139] on span "þriðjudagur" at bounding box center [625, 131] width 81 height 17
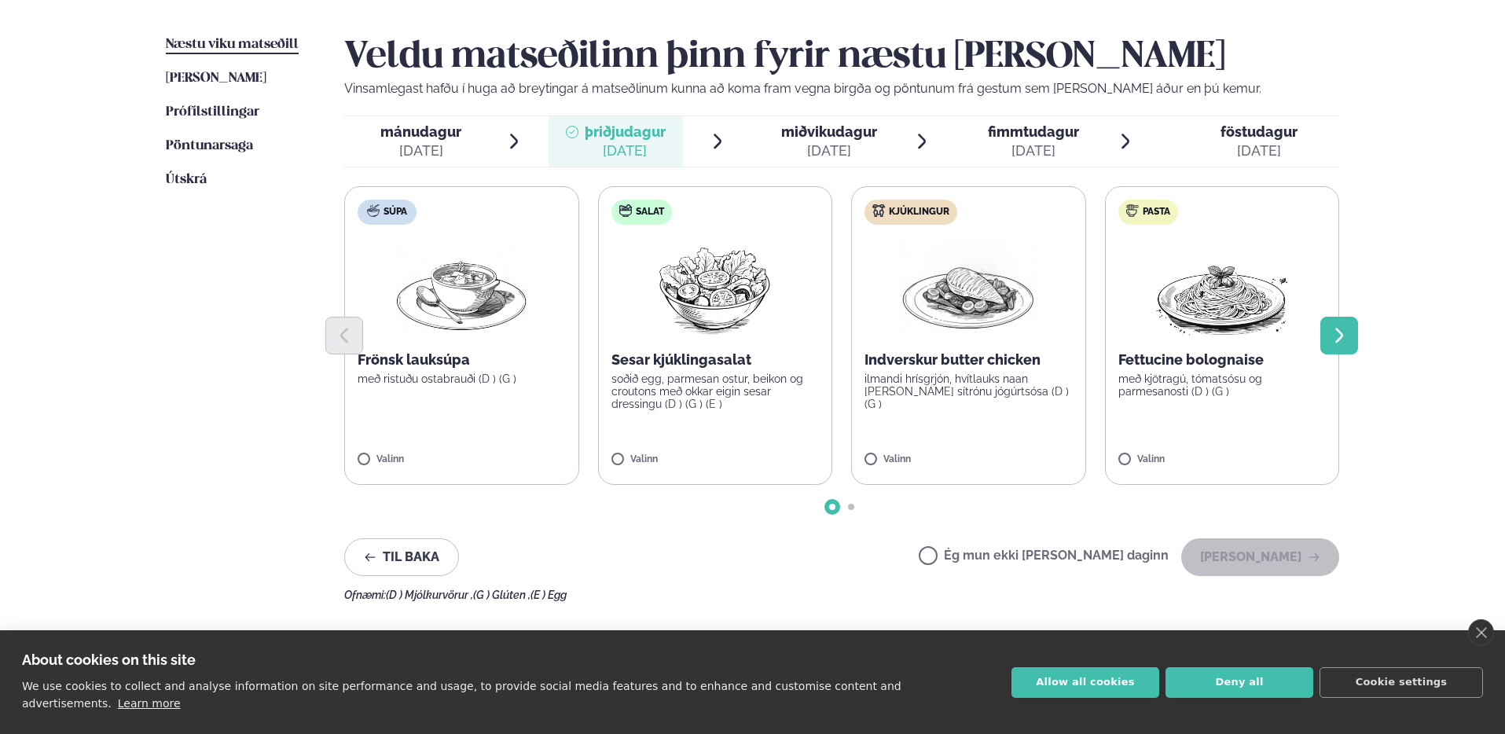
click at [1342, 335] on icon "Next slide" at bounding box center [1339, 335] width 8 height 15
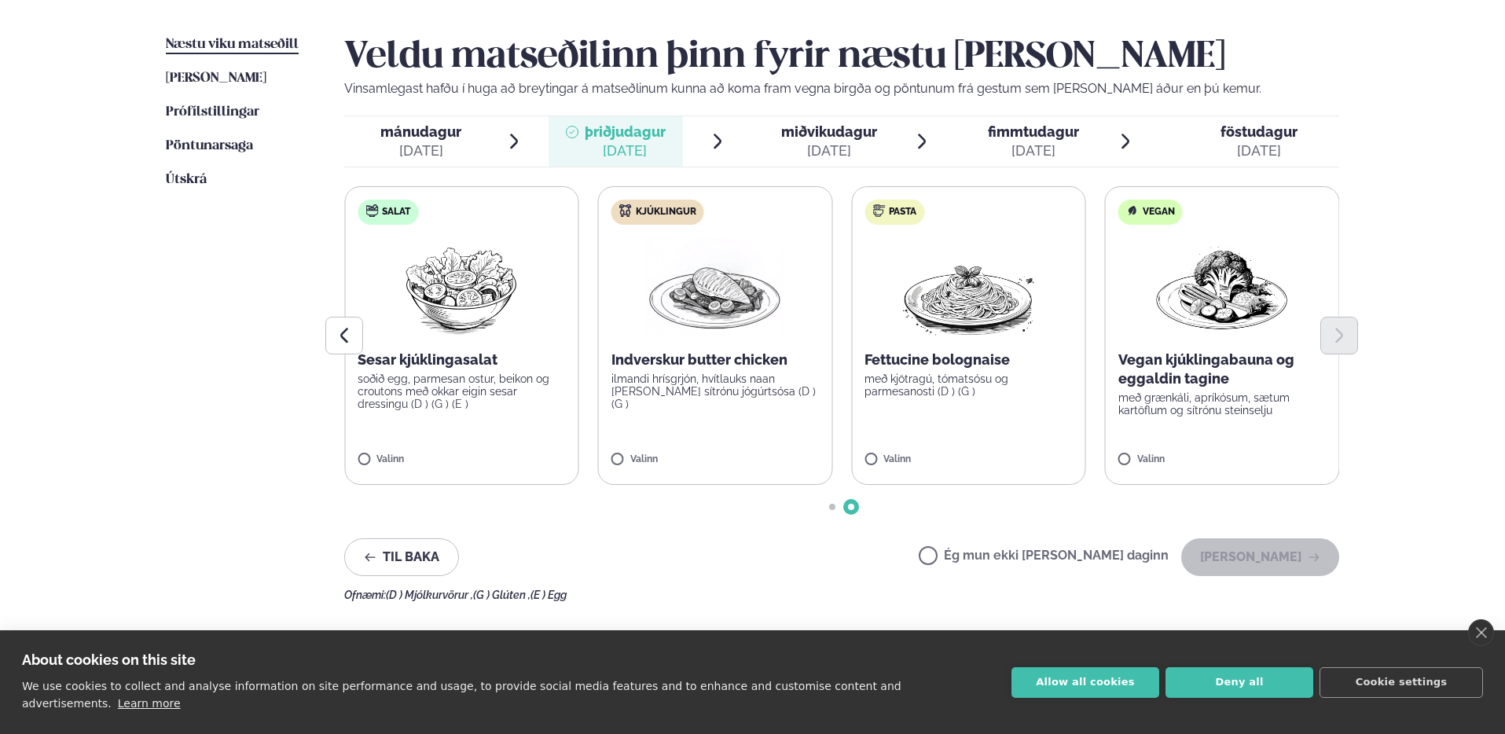
click at [662, 396] on p "ilmandi hrísgrjón, hvítlauks naan [PERSON_NAME] sítrónu jógúrtsósa (D ) (G )" at bounding box center [715, 392] width 208 height 38
click at [1281, 554] on button "[PERSON_NAME]" at bounding box center [1260, 557] width 158 height 38
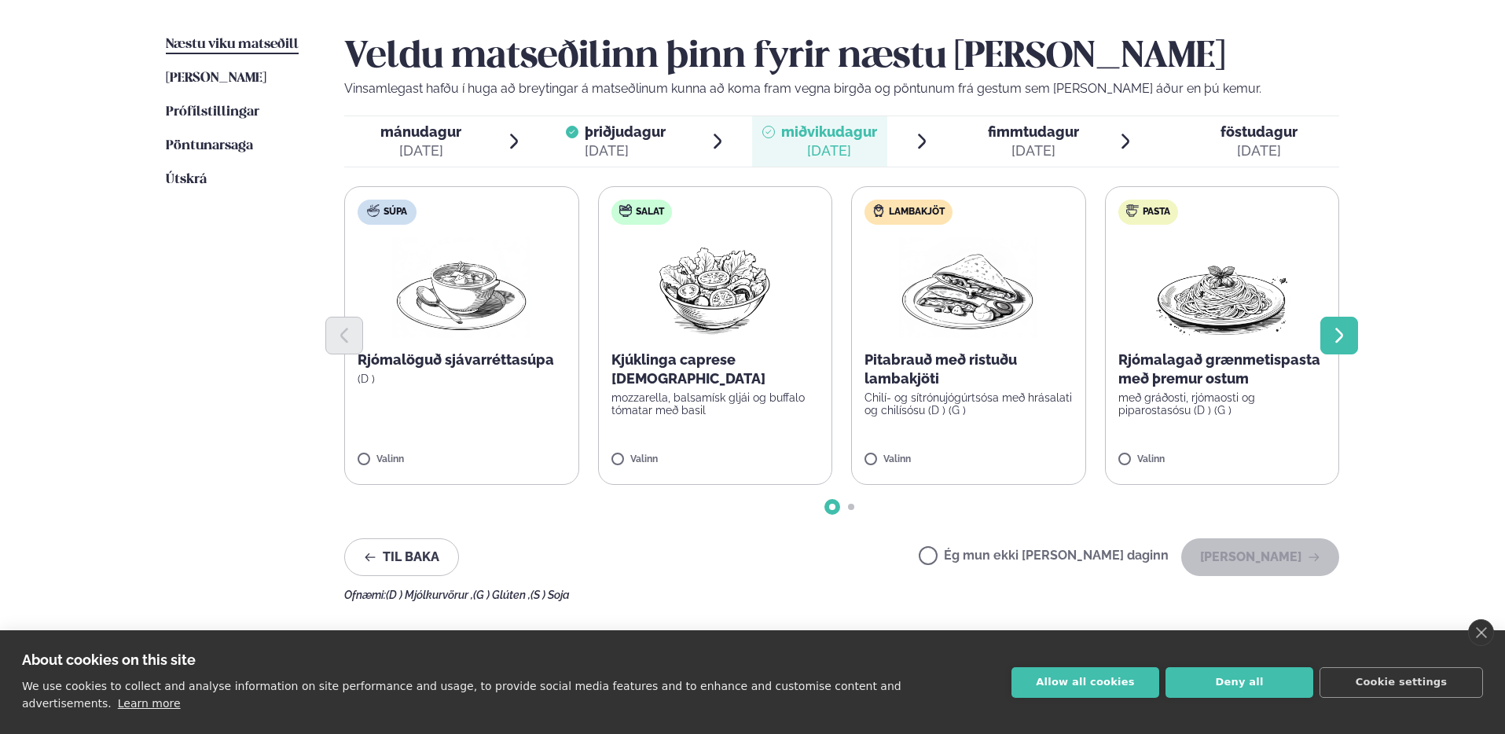
click at [1347, 340] on icon "Next slide" at bounding box center [1339, 335] width 19 height 19
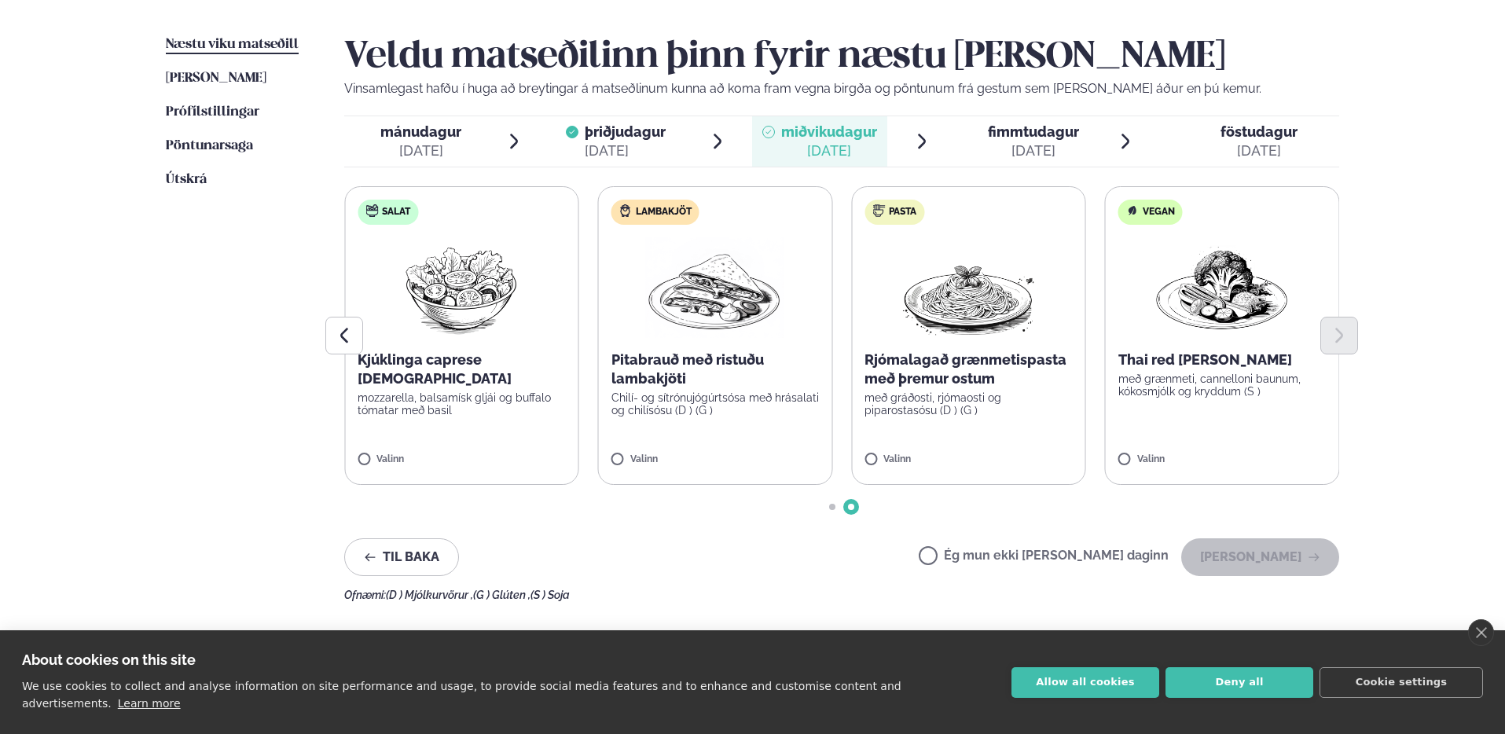
drag, startPoint x: 897, startPoint y: 477, endPoint x: 901, endPoint y: 468, distance: 9.5
click at [897, 477] on label "Pasta Rjómalagað grænmetispasta með þremur ostum með gráðosti, rjómaosti og pip…" at bounding box center [968, 335] width 235 height 299
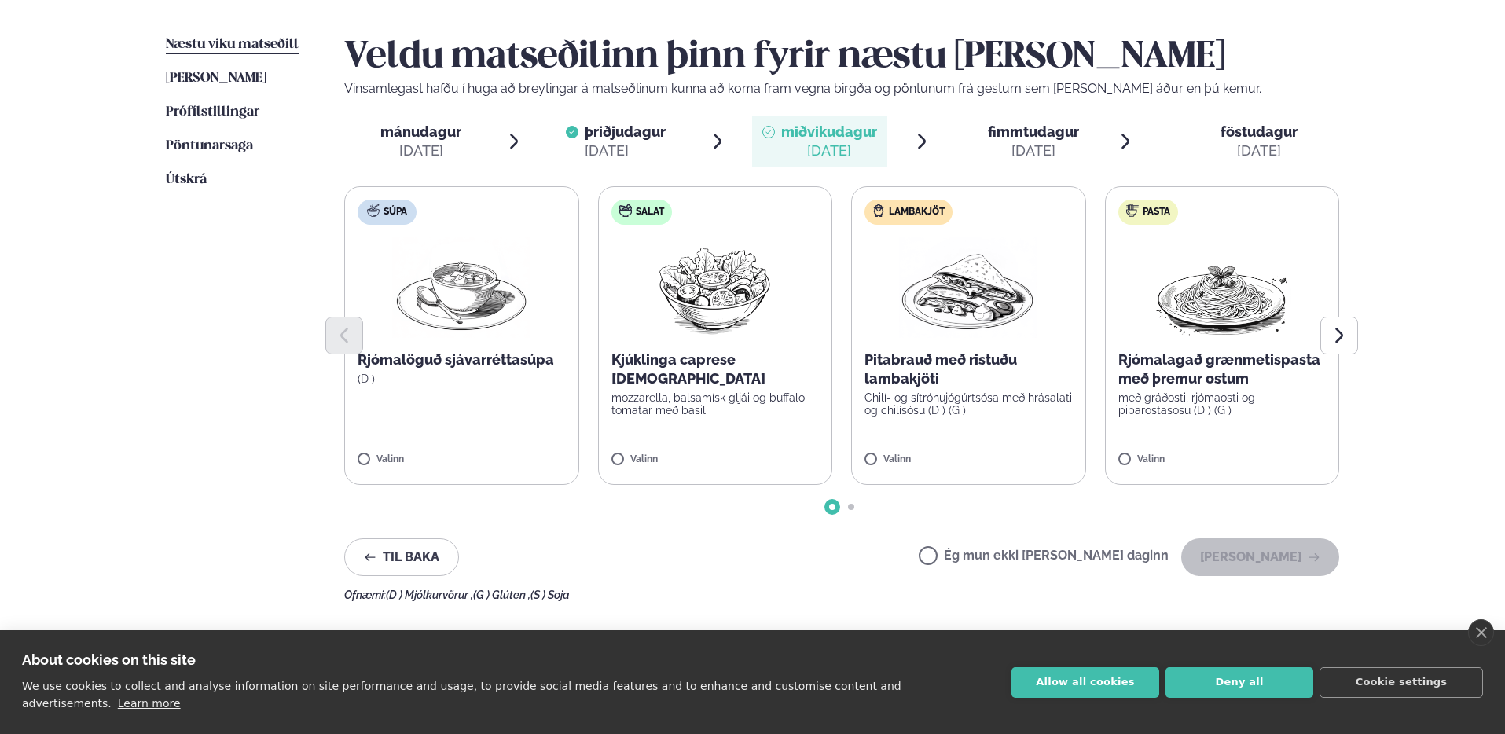
click at [1135, 453] on label "Pasta Rjómalagað grænmetispasta með þremur ostum með gráðosti, rjómaosti og pip…" at bounding box center [1222, 335] width 235 height 299
click at [1302, 561] on button "[PERSON_NAME]" at bounding box center [1260, 557] width 158 height 38
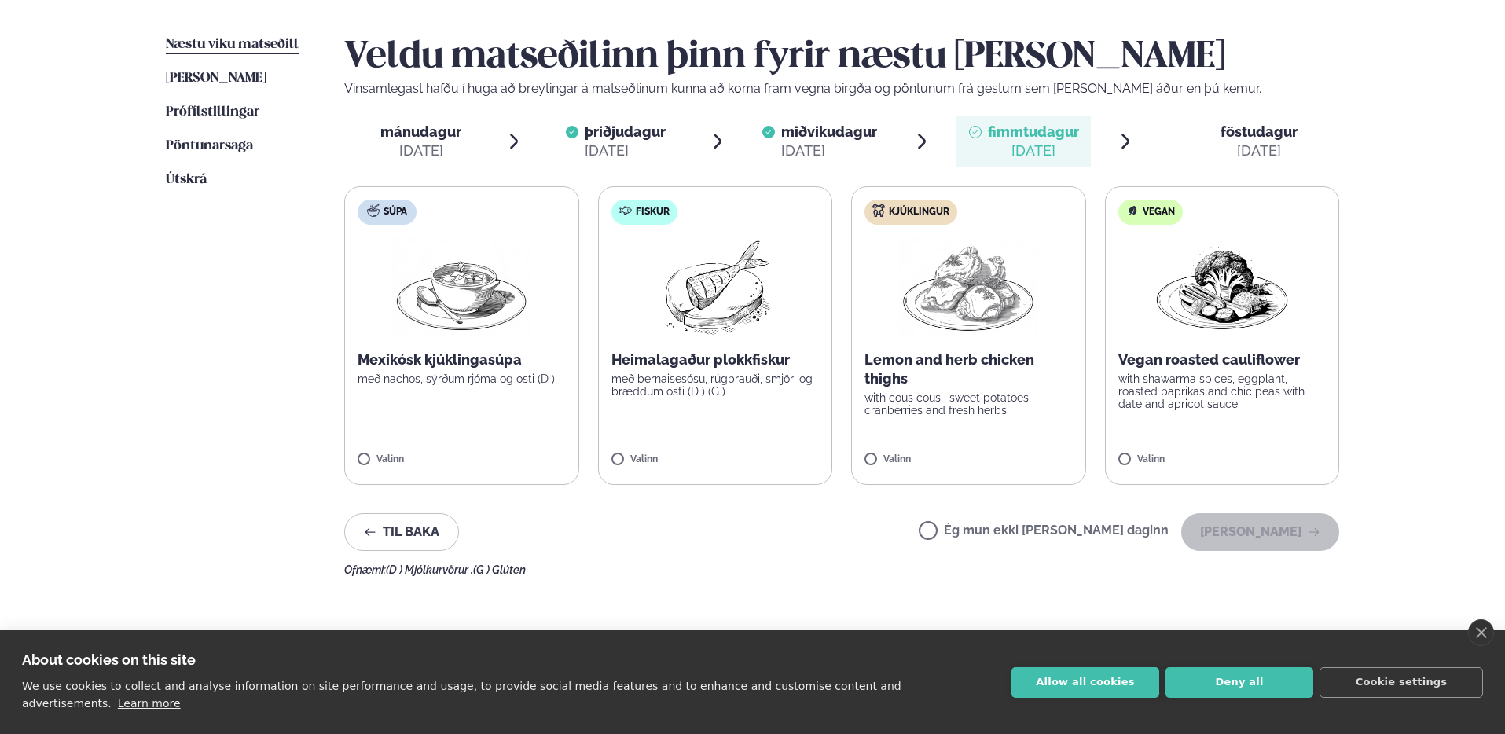
click at [705, 422] on label "Fiskur Heimalagaður plokkfiskur með bernaisesósu, rúgbrauði, smjöri og bræddum …" at bounding box center [715, 335] width 235 height 299
click at [1279, 536] on button "[PERSON_NAME]" at bounding box center [1260, 532] width 158 height 38
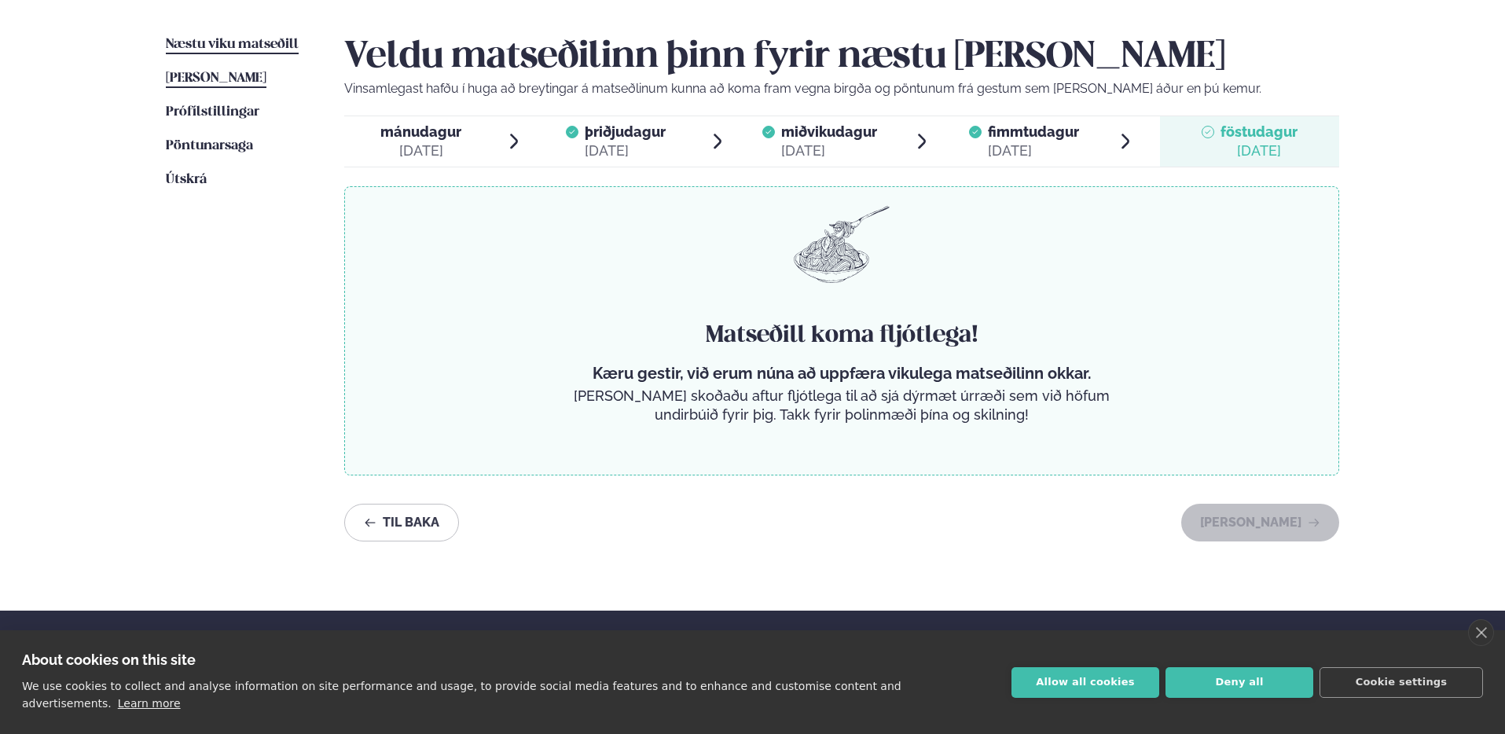
click at [237, 77] on span "[PERSON_NAME]" at bounding box center [216, 78] width 101 height 13
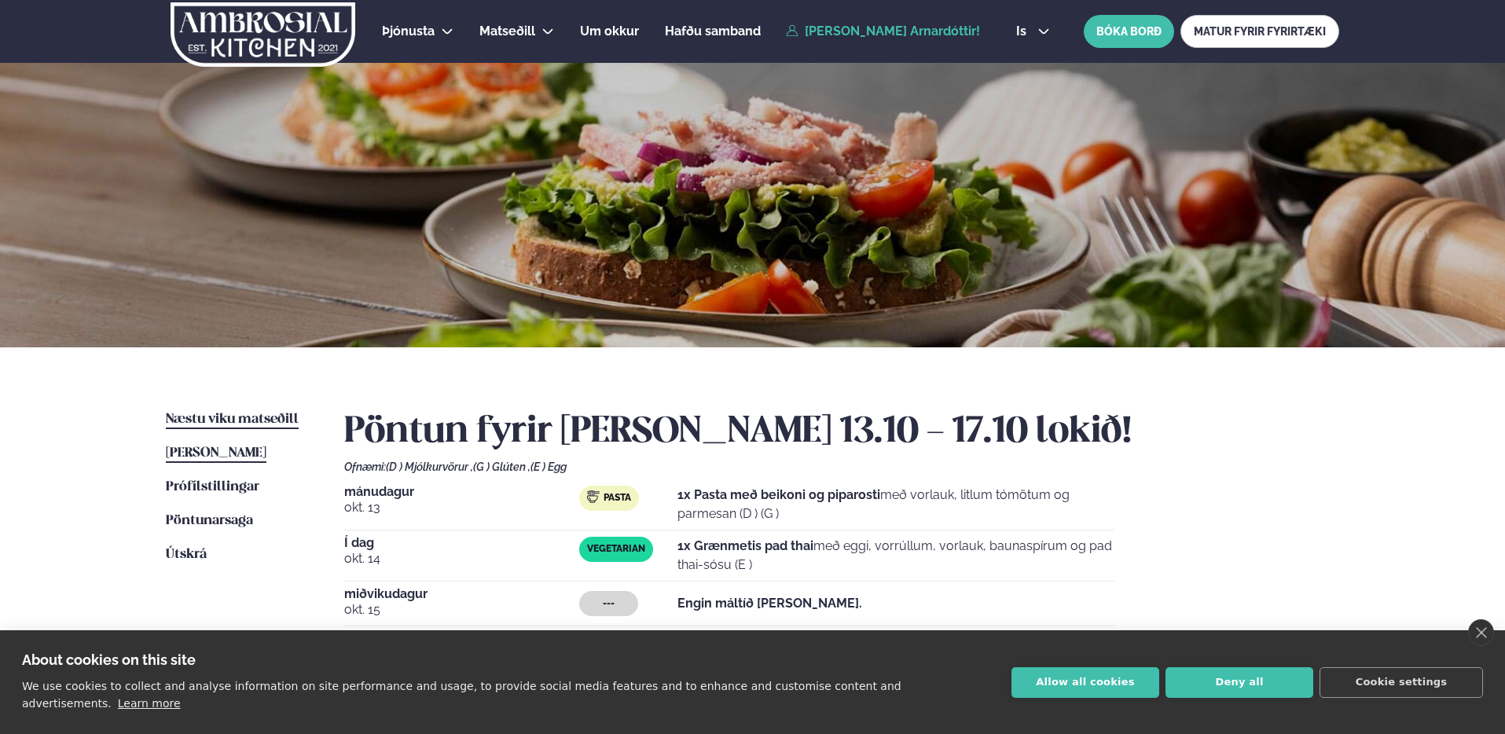
click at [269, 419] on span "Næstu viku matseðill" at bounding box center [232, 419] width 133 height 13
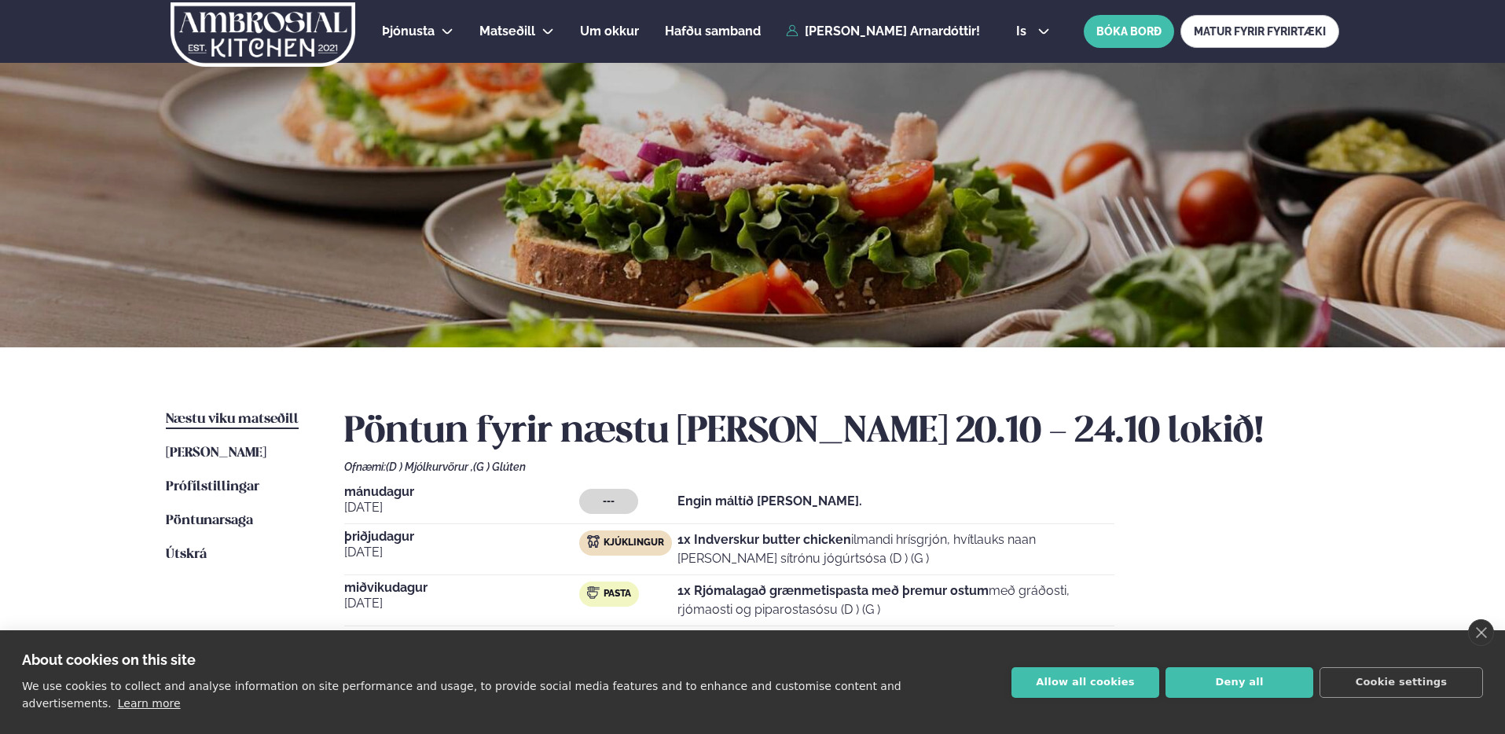
scroll to position [193, 0]
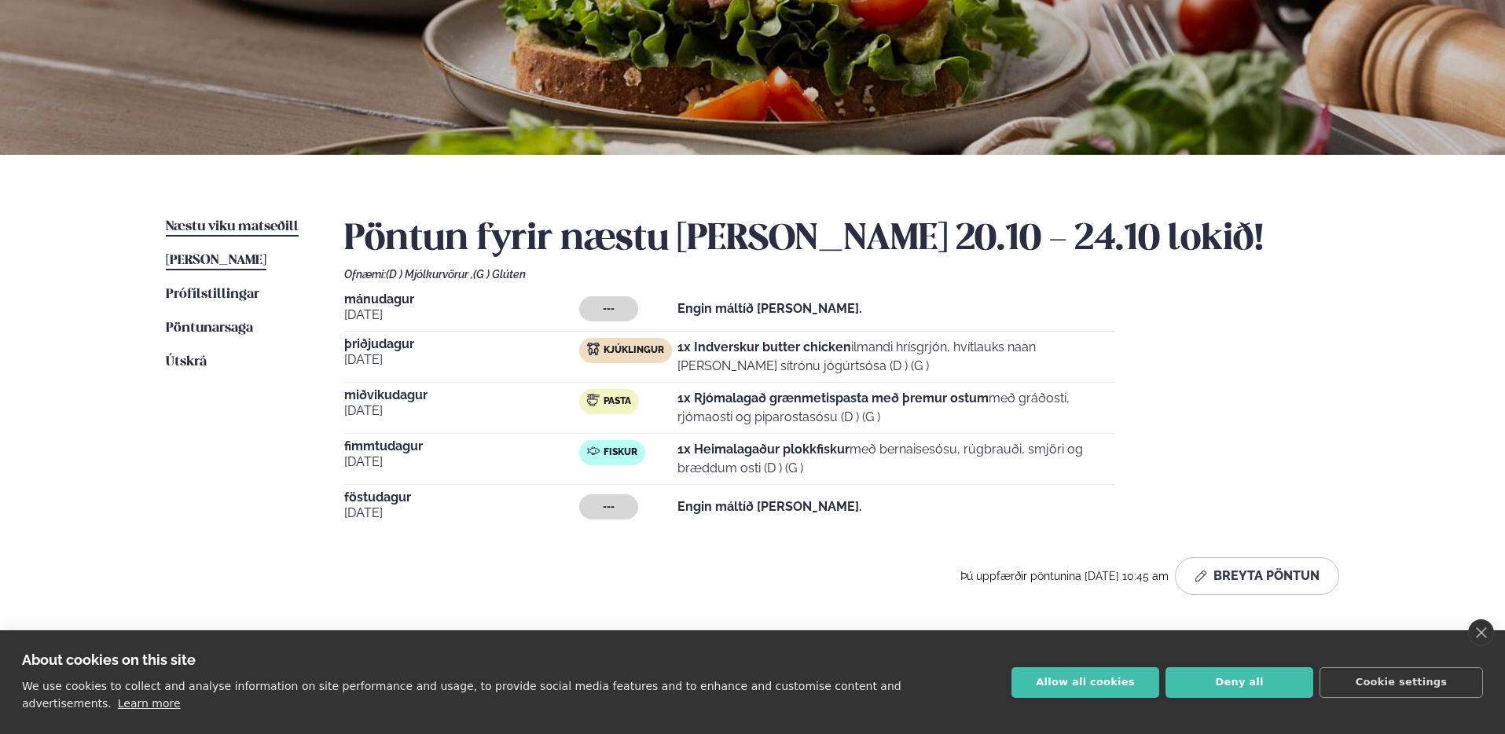
click at [214, 260] on span "[PERSON_NAME]" at bounding box center [216, 260] width 101 height 13
